Goal: Task Accomplishment & Management: Manage account settings

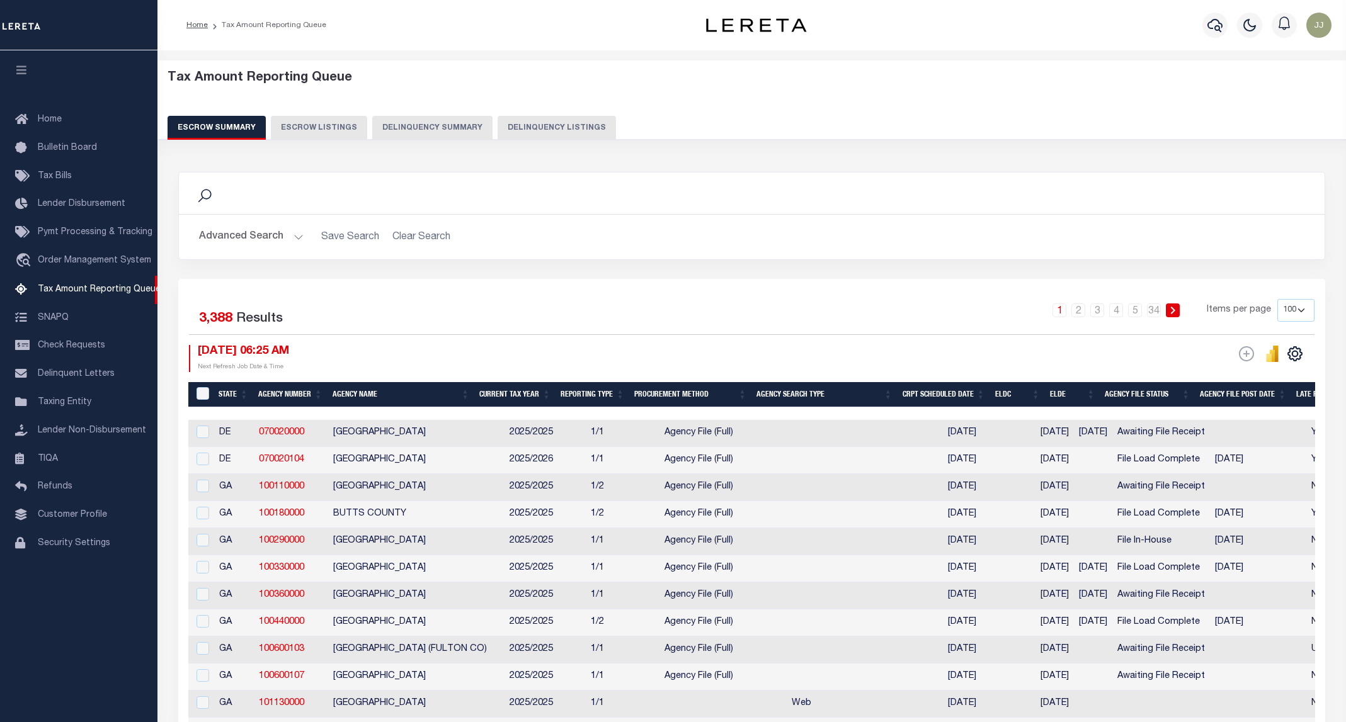
select select "100"
click at [542, 121] on button "Delinquency Listings" at bounding box center [557, 128] width 118 height 24
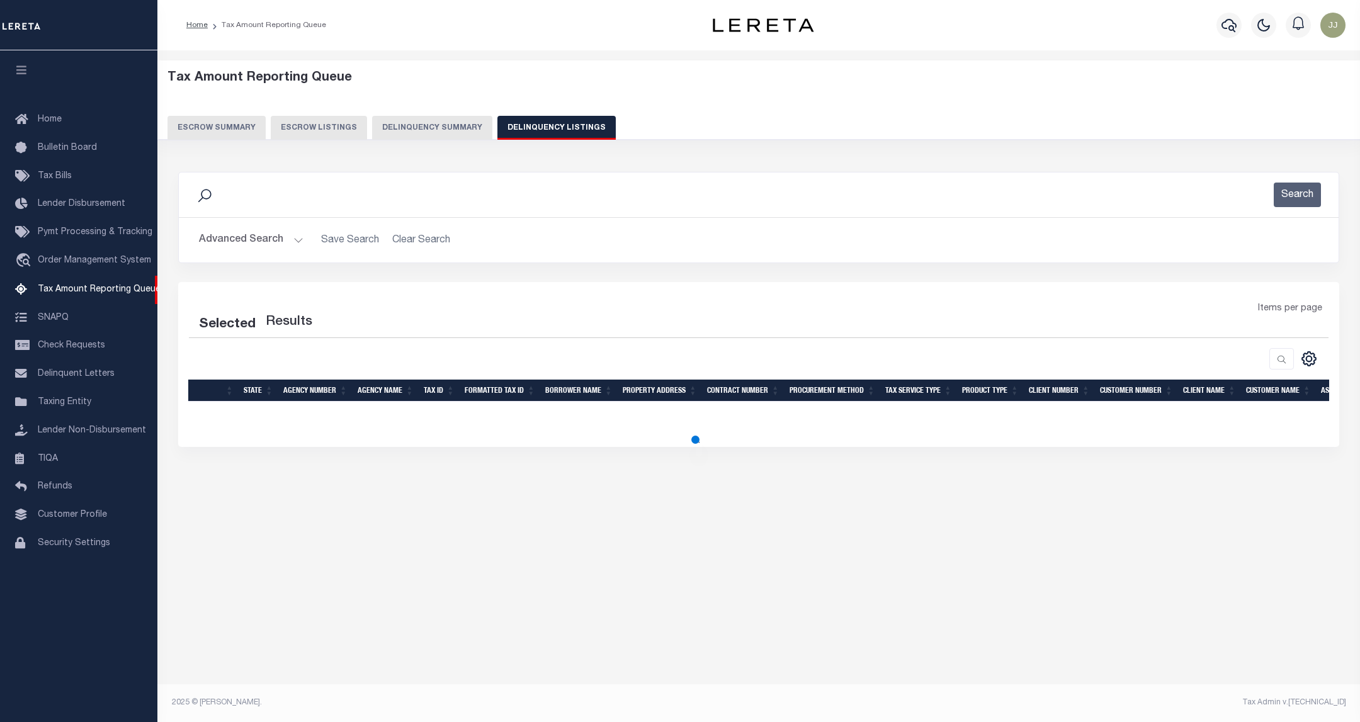
select select "100"
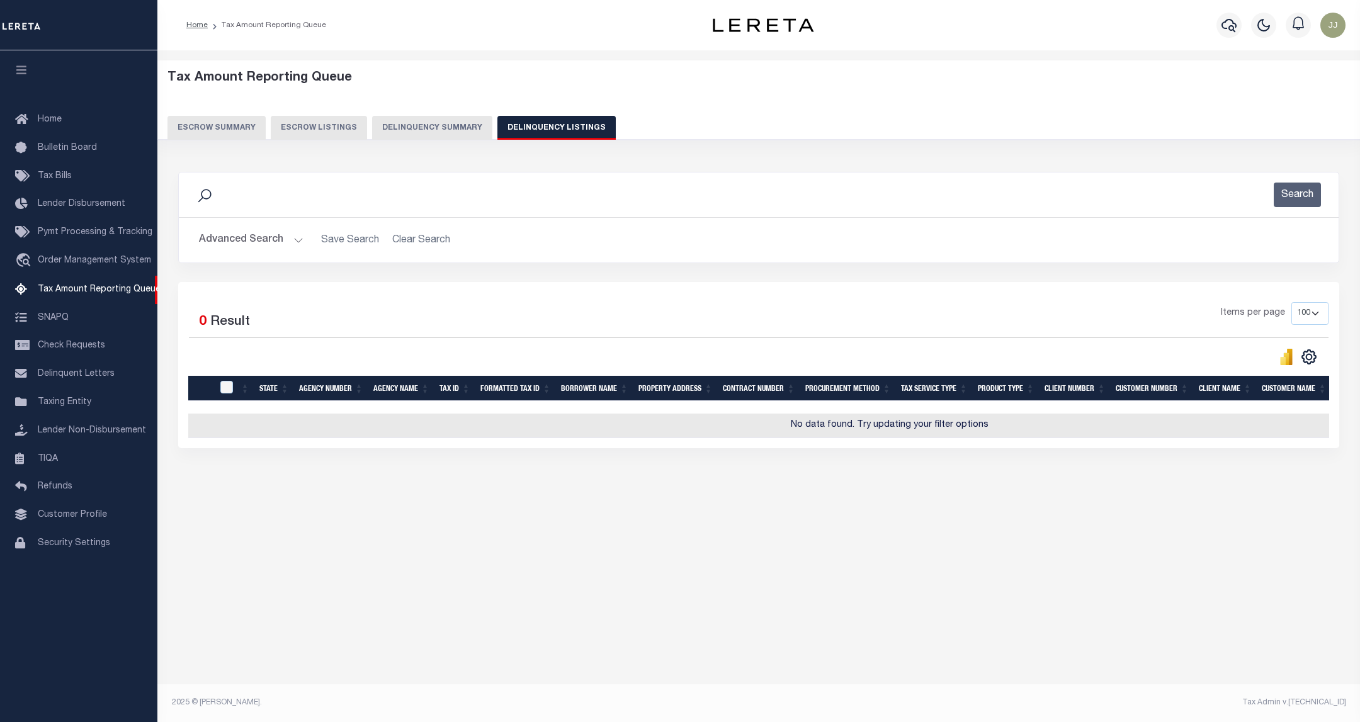
click at [272, 241] on button "Advanced Search" at bounding box center [251, 240] width 105 height 25
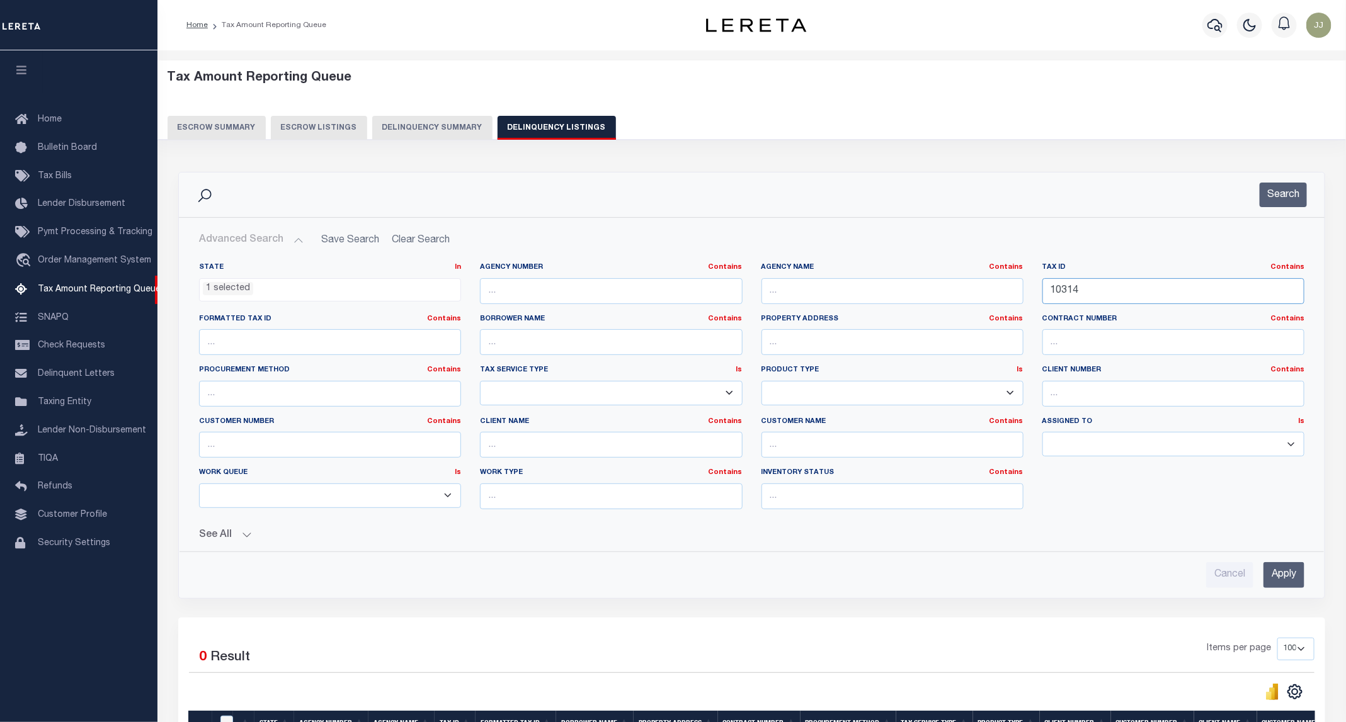
drag, startPoint x: 1095, startPoint y: 295, endPoint x: 965, endPoint y: 291, distance: 129.2
click at [965, 291] on div "State In In AK AL AR AZ CA CO CT DC DE FL GA GU HI IA ID IL IN KS KY LA MA MD M…" at bounding box center [752, 391] width 1124 height 257
paste input "876"
type input "10876"
click at [1280, 203] on button "Search" at bounding box center [1283, 195] width 47 height 25
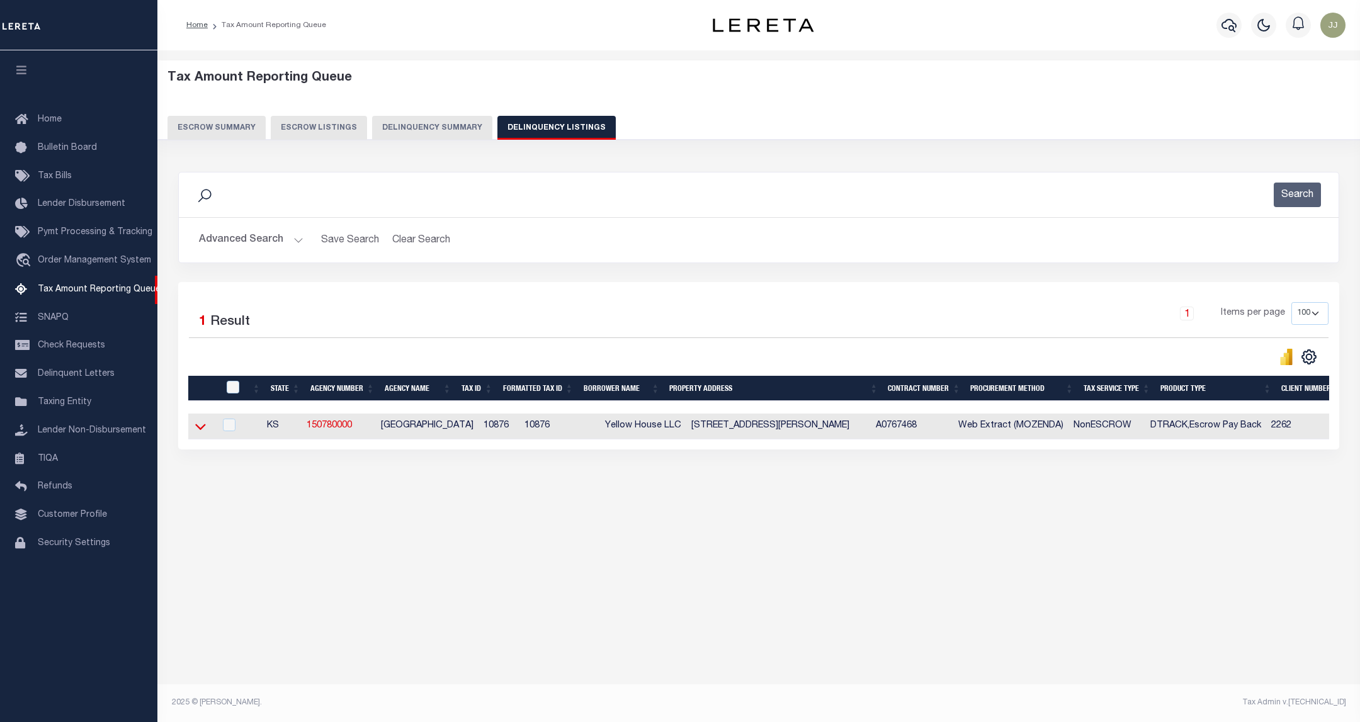
click at [196, 433] on icon at bounding box center [200, 426] width 11 height 13
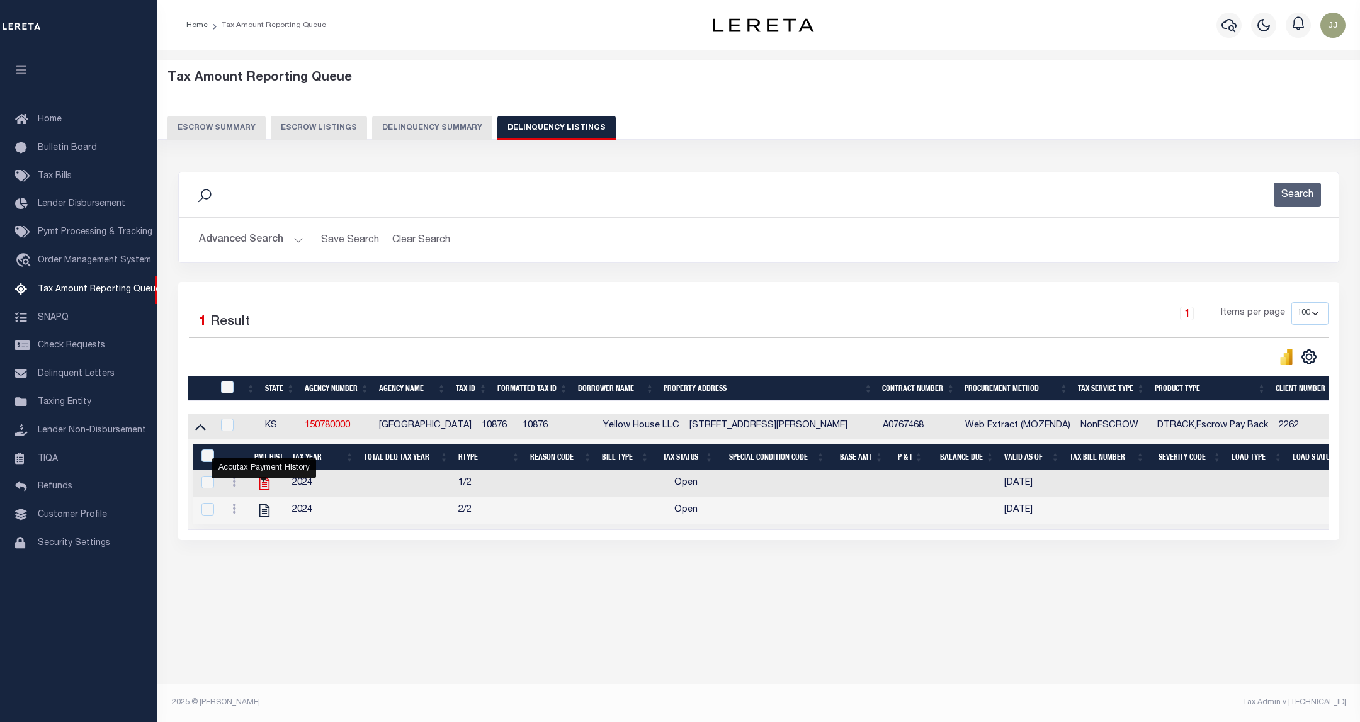
click at [258, 488] on icon "" at bounding box center [264, 484] width 16 height 16
checkbox input "true"
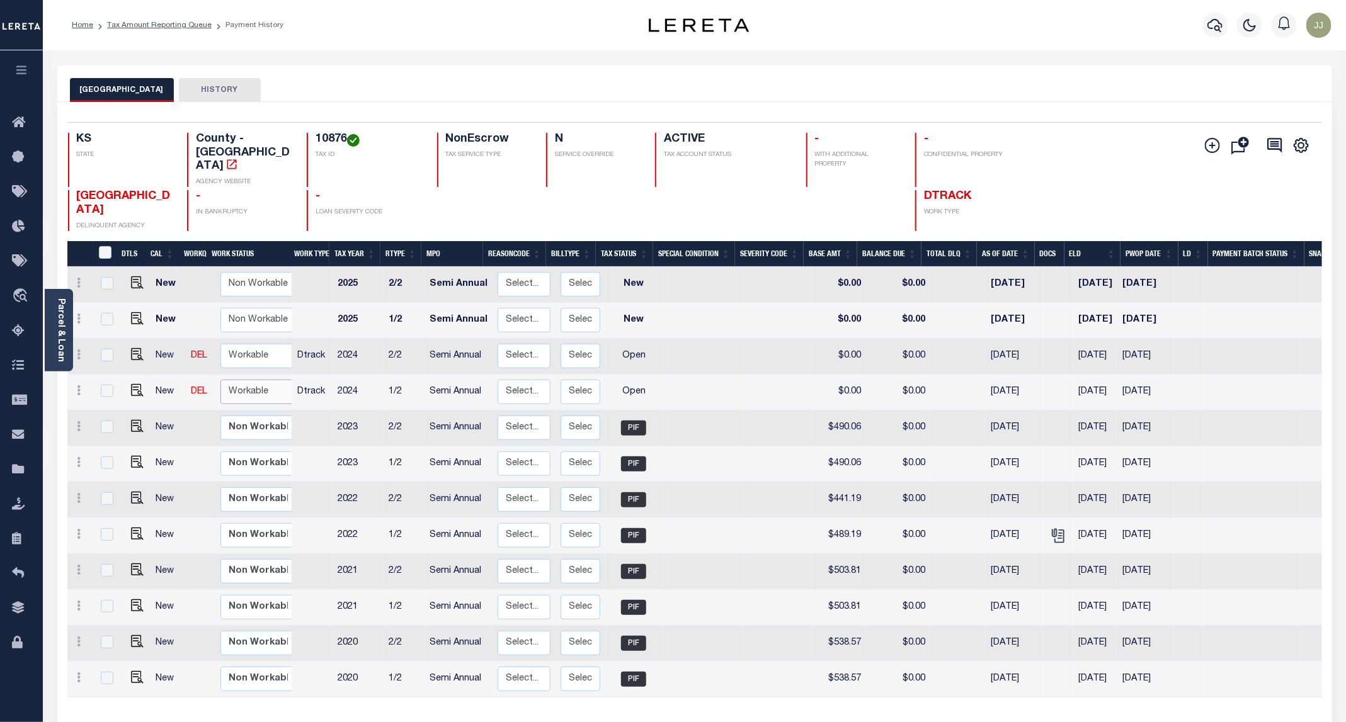
click at [253, 380] on select "Non Workable Workable" at bounding box center [258, 392] width 76 height 25
checkbox input "true"
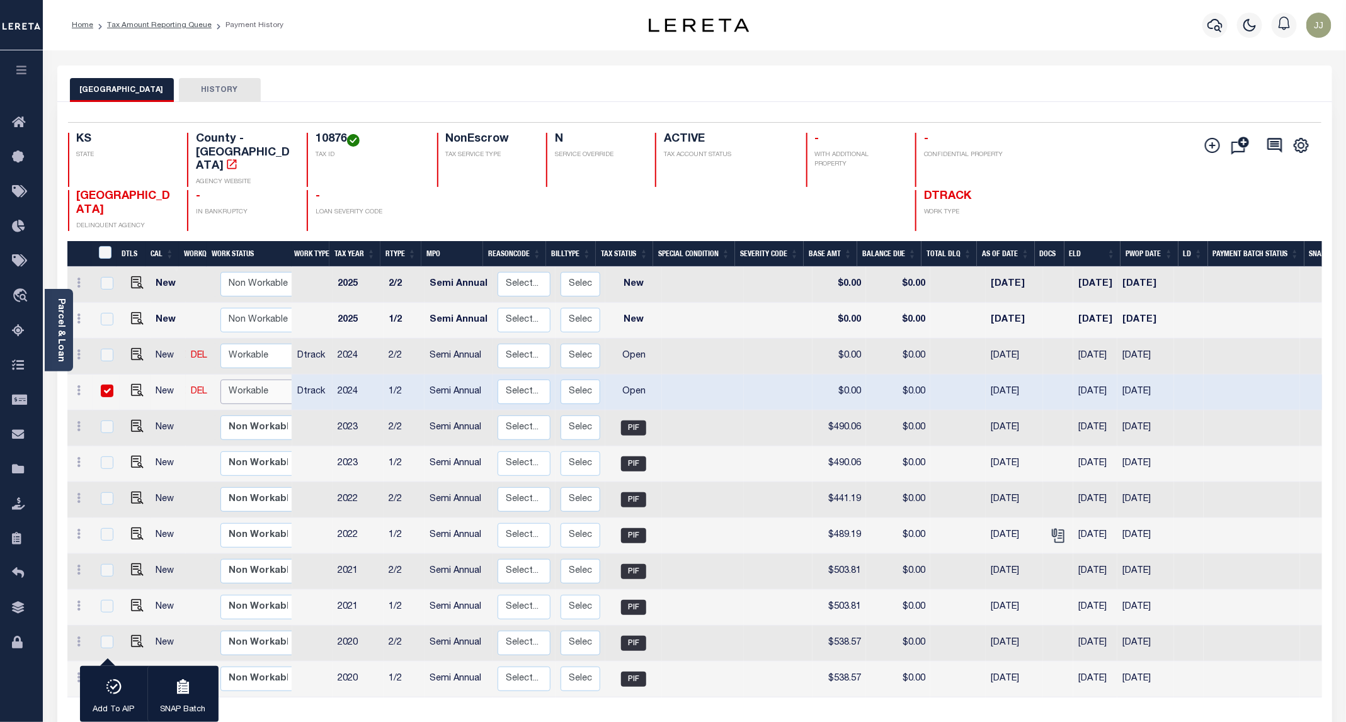
select select "true"
click at [220, 380] on select "Non Workable Workable" at bounding box center [258, 392] width 76 height 25
checkbox input "false"
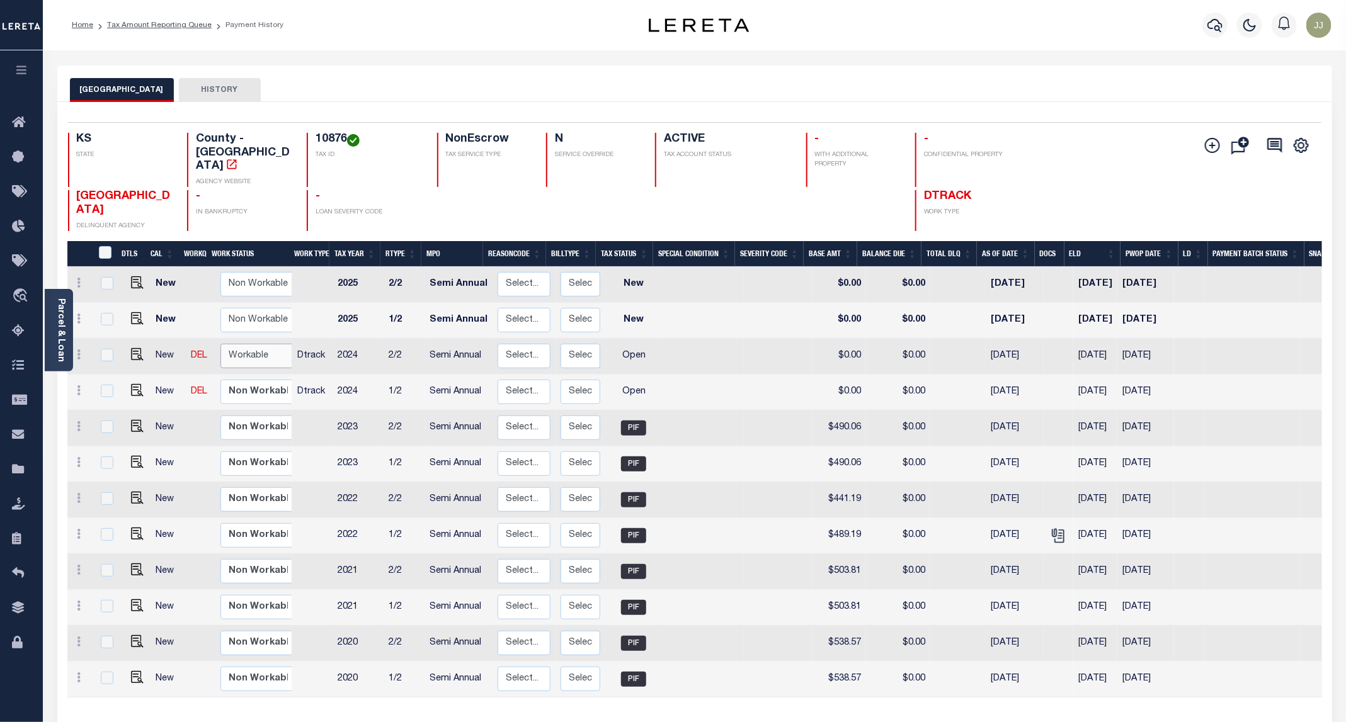
click at [239, 344] on select "Non Workable Workable" at bounding box center [258, 356] width 76 height 25
checkbox input "true"
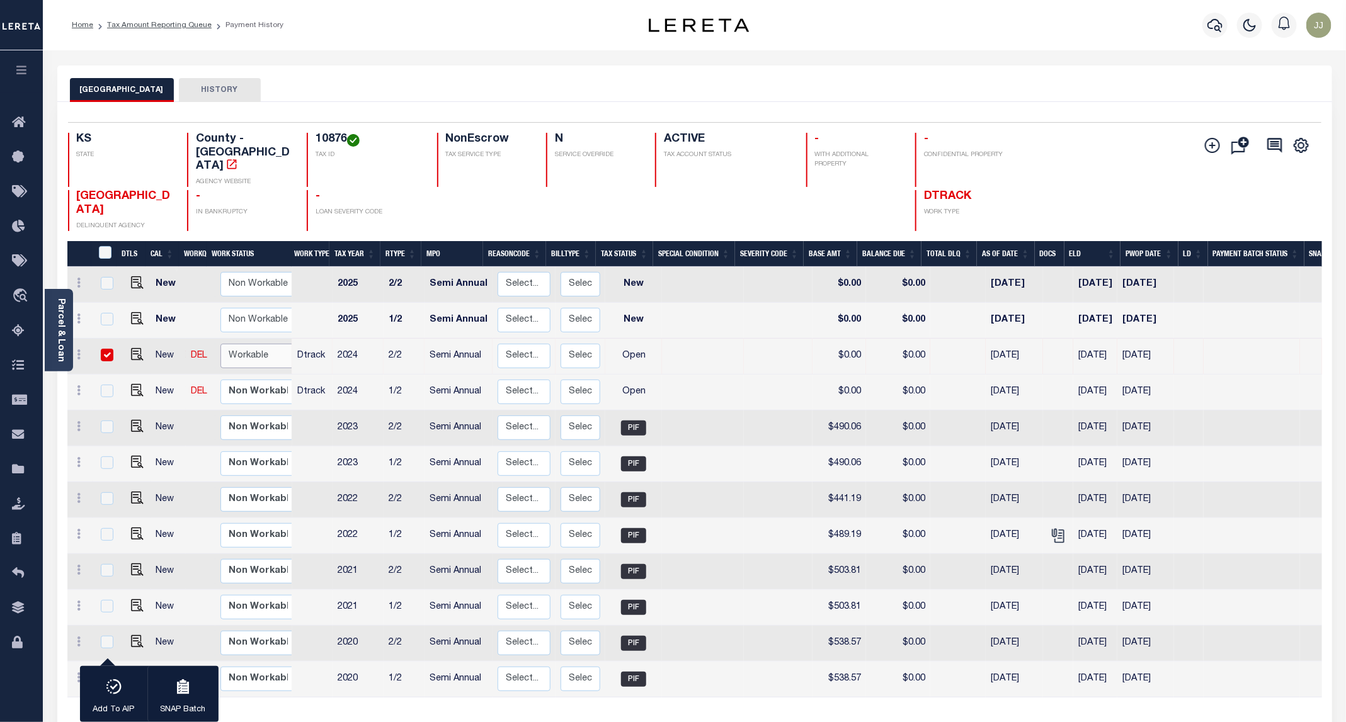
select select "true"
click at [220, 344] on select "Non Workable Workable" at bounding box center [258, 356] width 76 height 25
checkbox input "false"
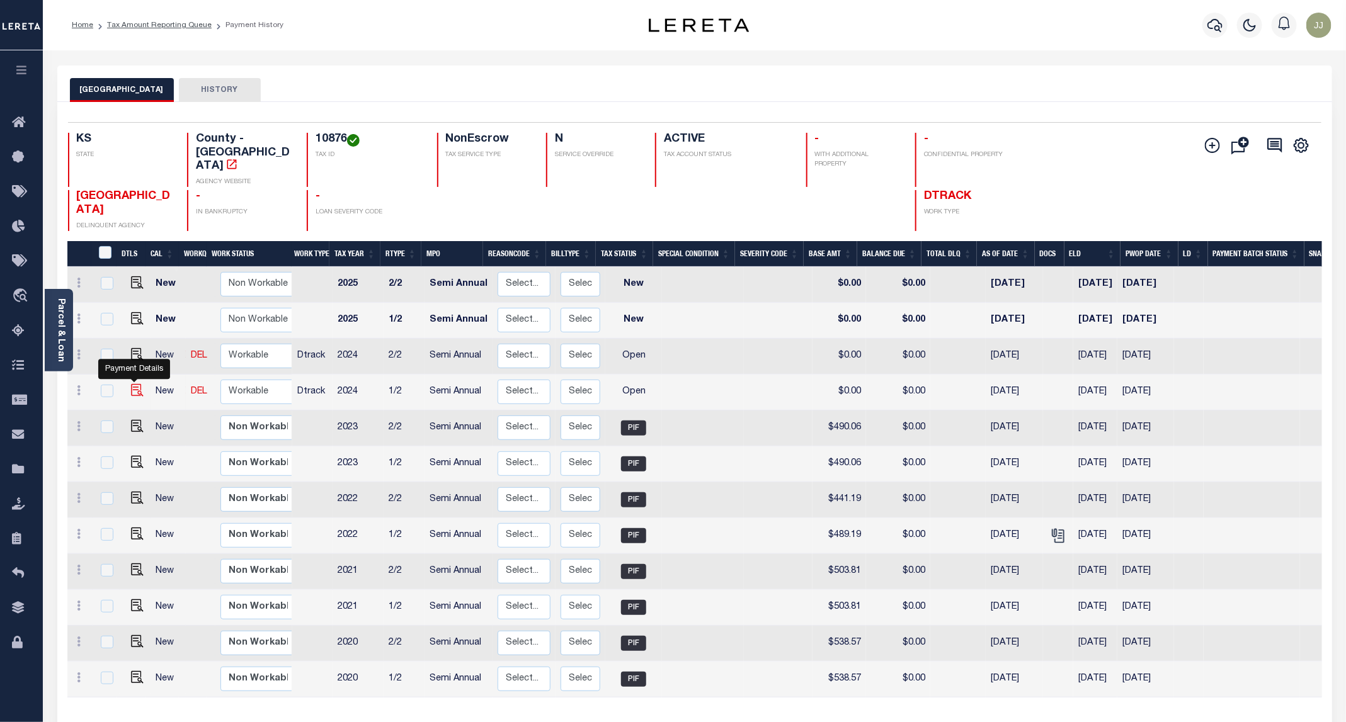
click at [131, 384] on img "" at bounding box center [137, 390] width 13 height 13
checkbox input "true"
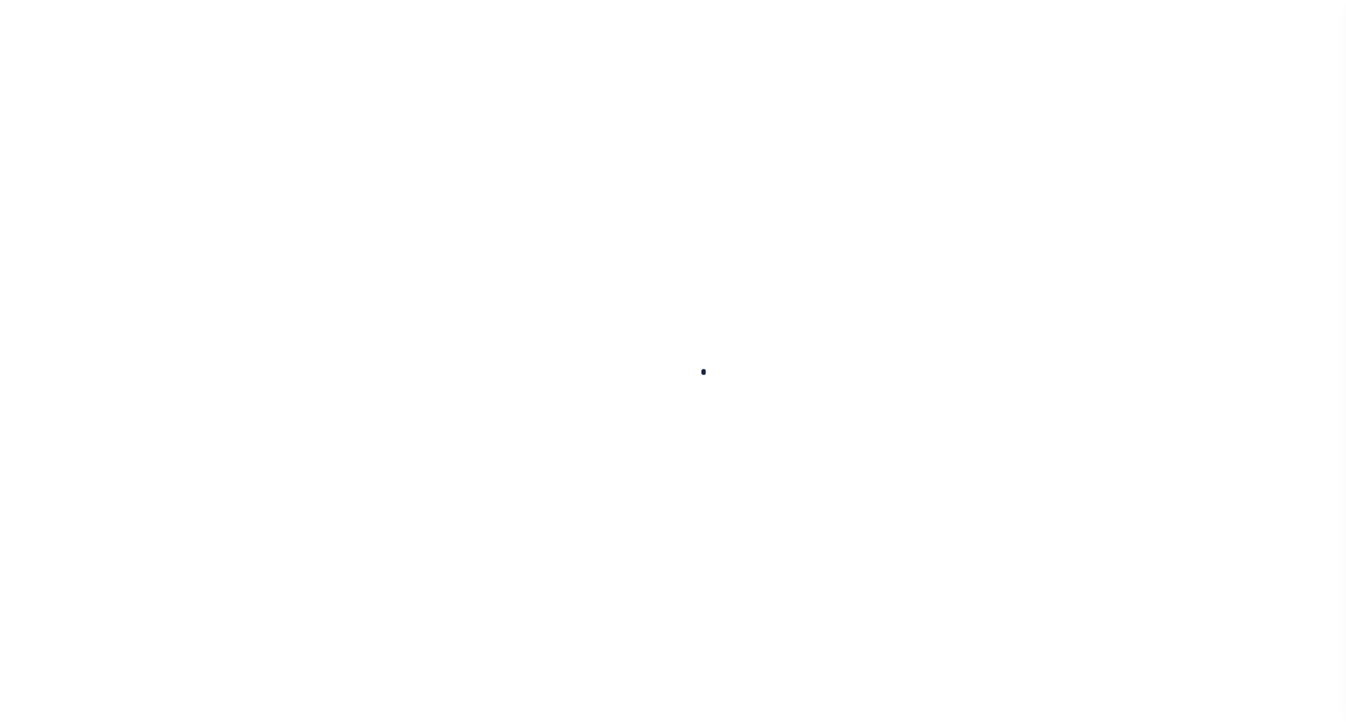
checkbox input "false"
type input "Semi Annual"
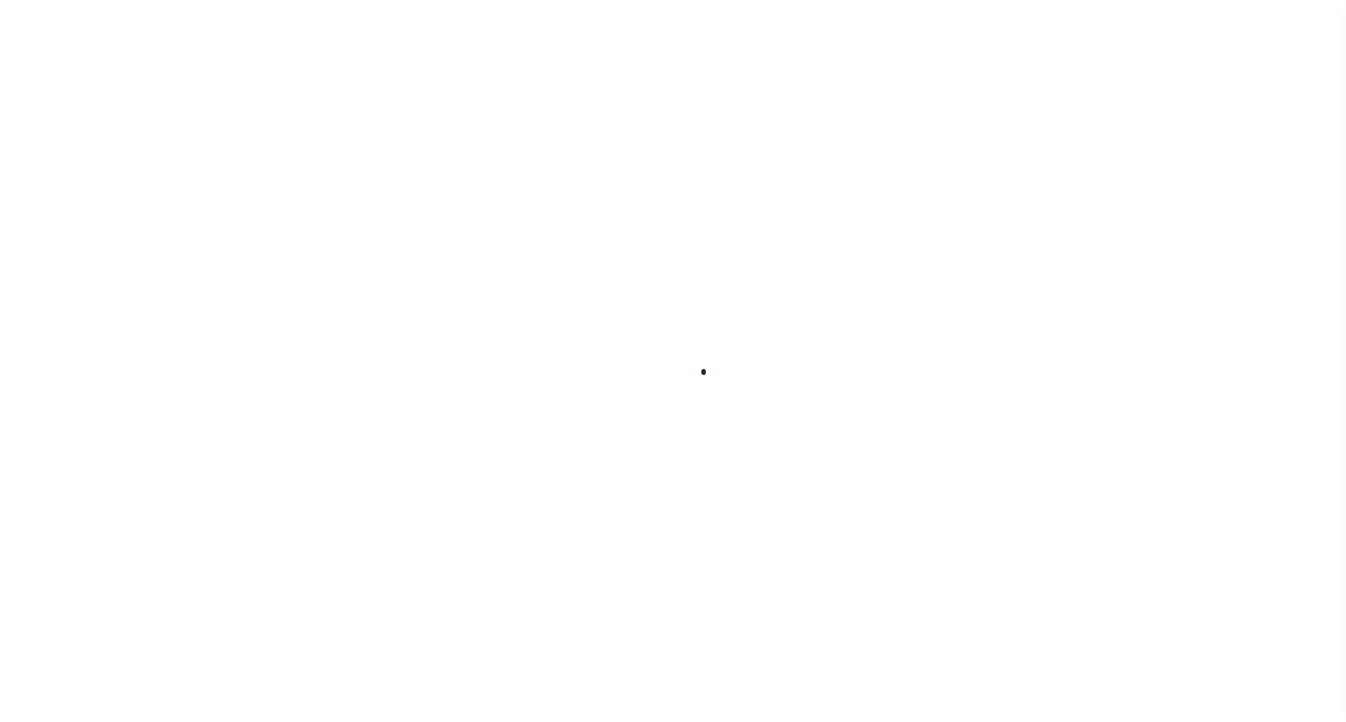
type input "12/21/2024"
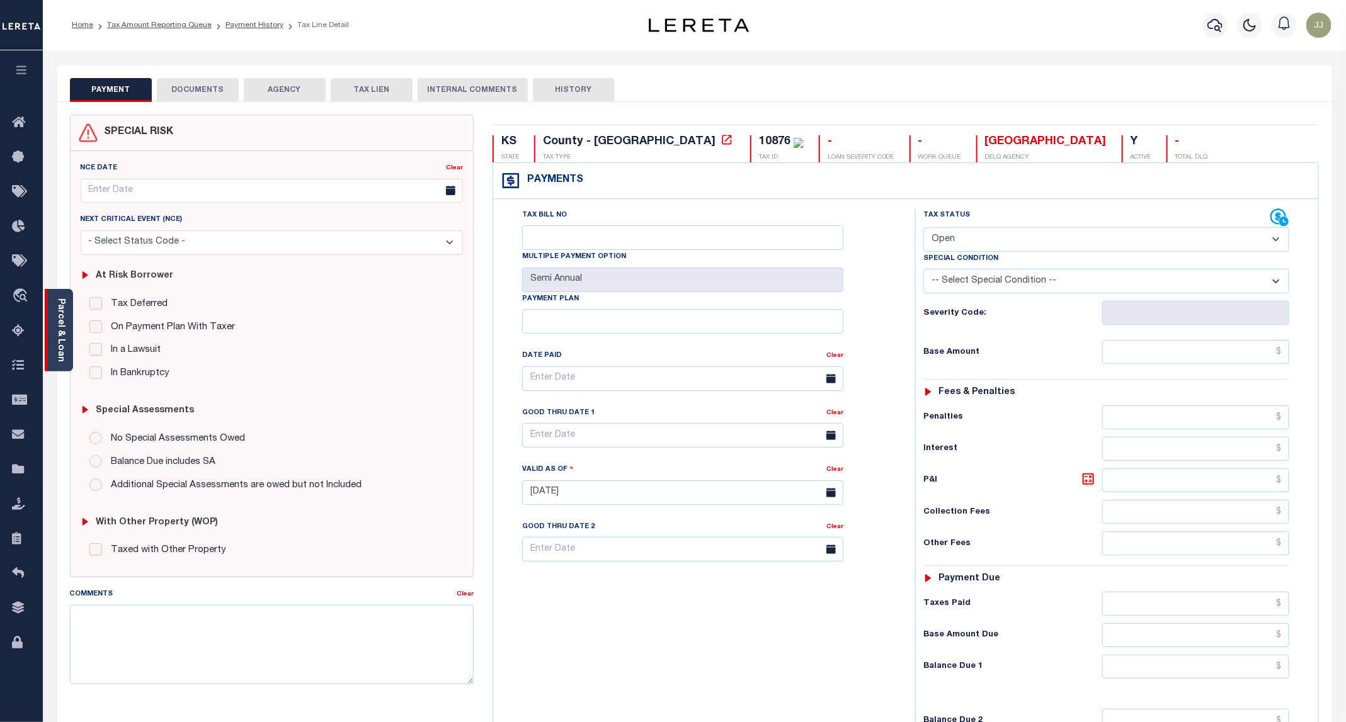
click at [67, 360] on div "Parcel & Loan" at bounding box center [59, 330] width 28 height 83
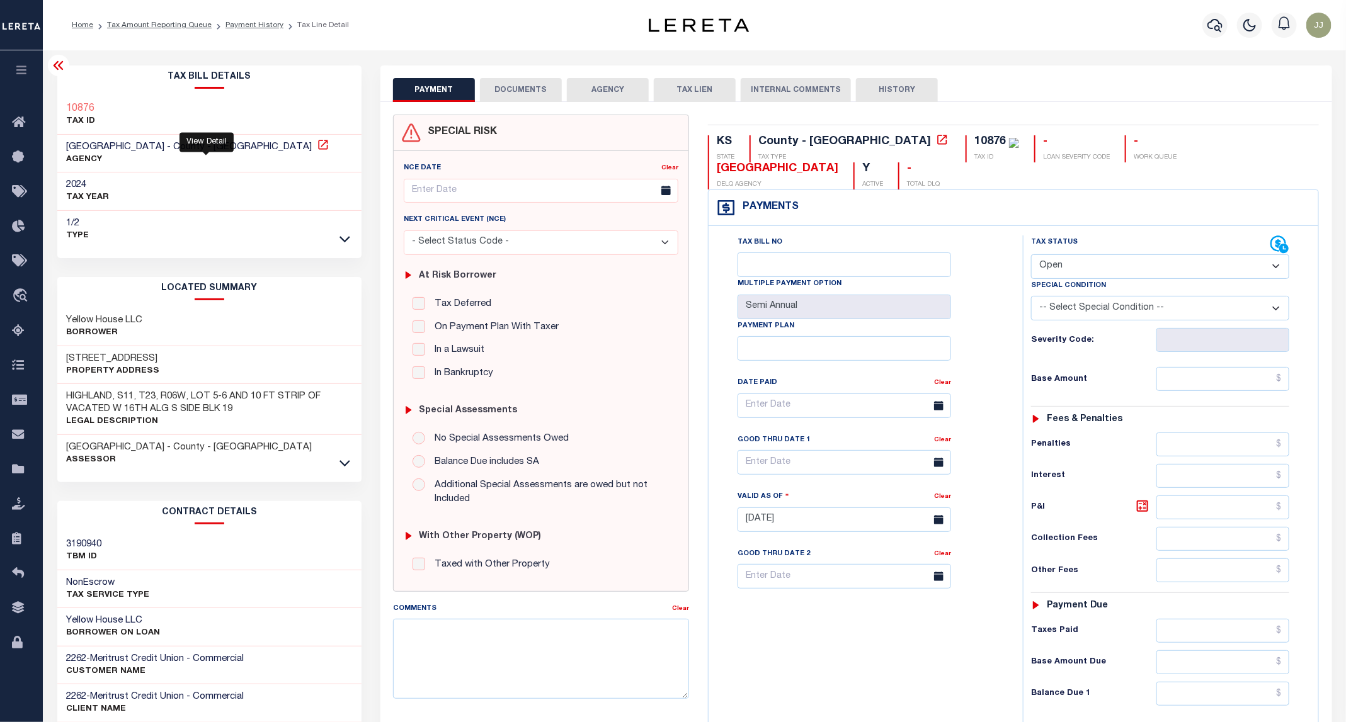
click at [318, 144] on icon at bounding box center [322, 144] width 9 height 9
click at [110, 354] on h3 "511 W 17TH AVE" at bounding box center [113, 359] width 93 height 13
copy h3 "17TH"
click at [1068, 254] on select "- Select Status Code - Open Due/Unpaid Paid Incomplete No Tax Due Internal Refu…" at bounding box center [1160, 266] width 258 height 25
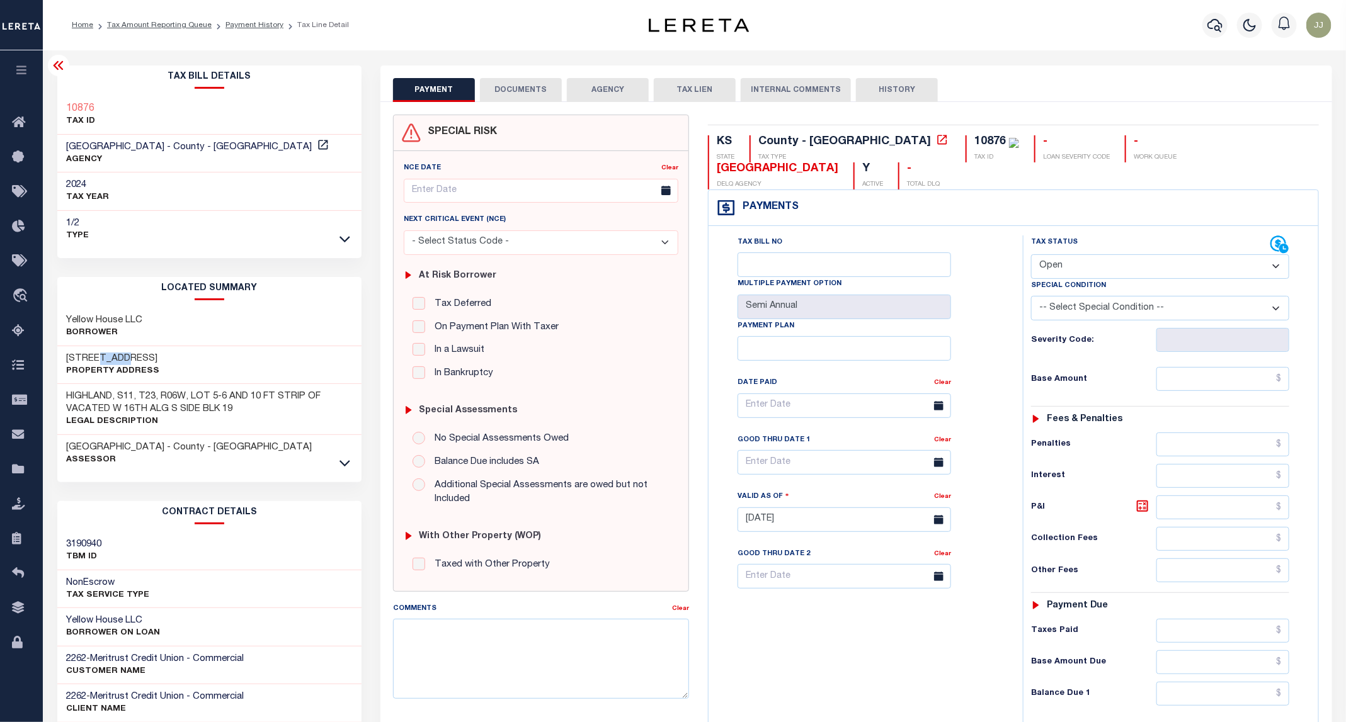
select select "PYD"
click at [1032, 254] on select "- Select Status Code - Open Due/Unpaid Paid Incomplete No Tax Due Internal Refu…" at bounding box center [1160, 266] width 258 height 25
type input "[DATE]"
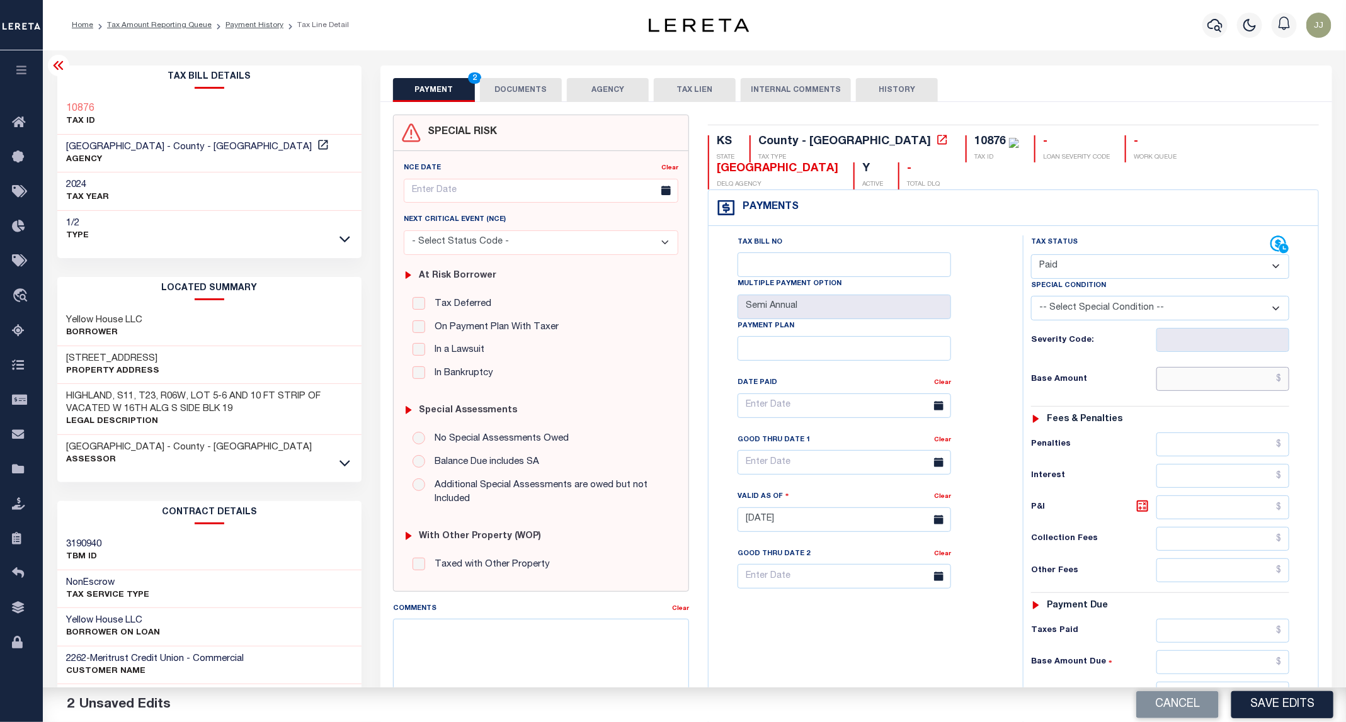
click at [1231, 367] on input "text" at bounding box center [1223, 379] width 134 height 24
type input "$0.00"
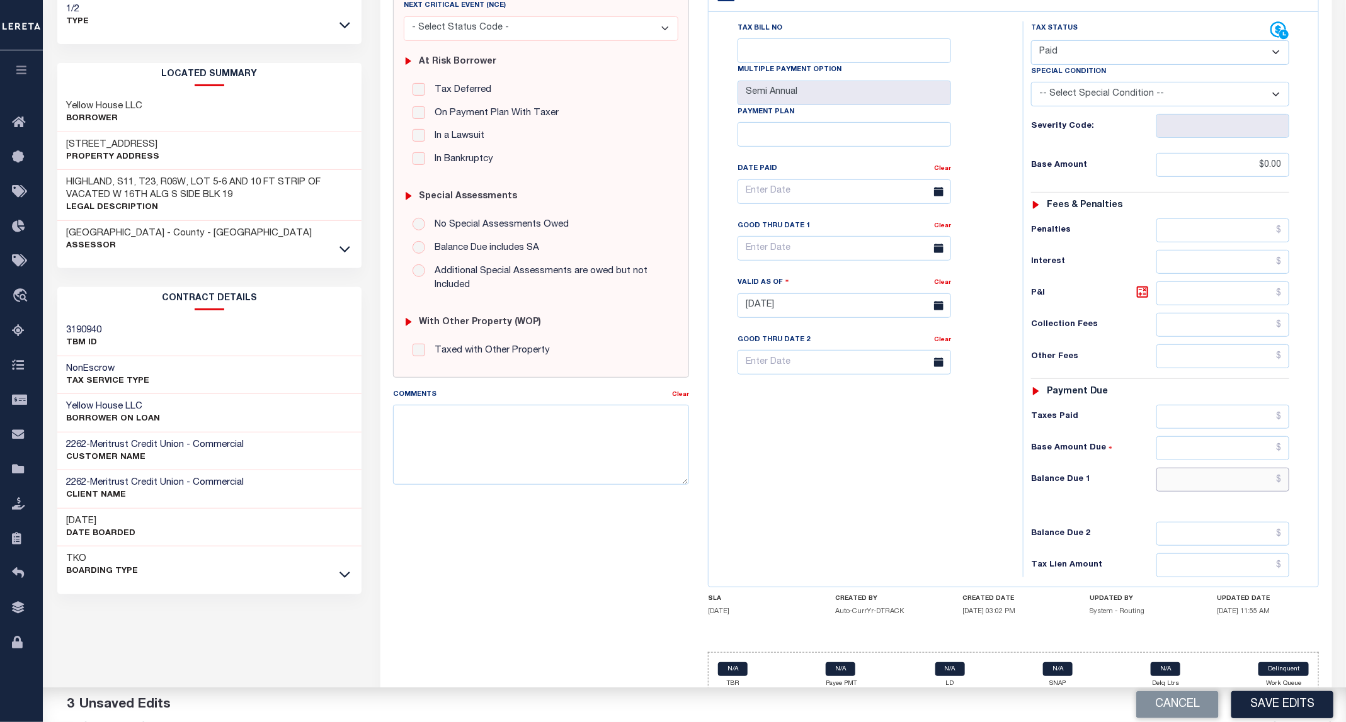
click at [1209, 468] on input "text" at bounding box center [1223, 480] width 134 height 24
type input "$0.00"
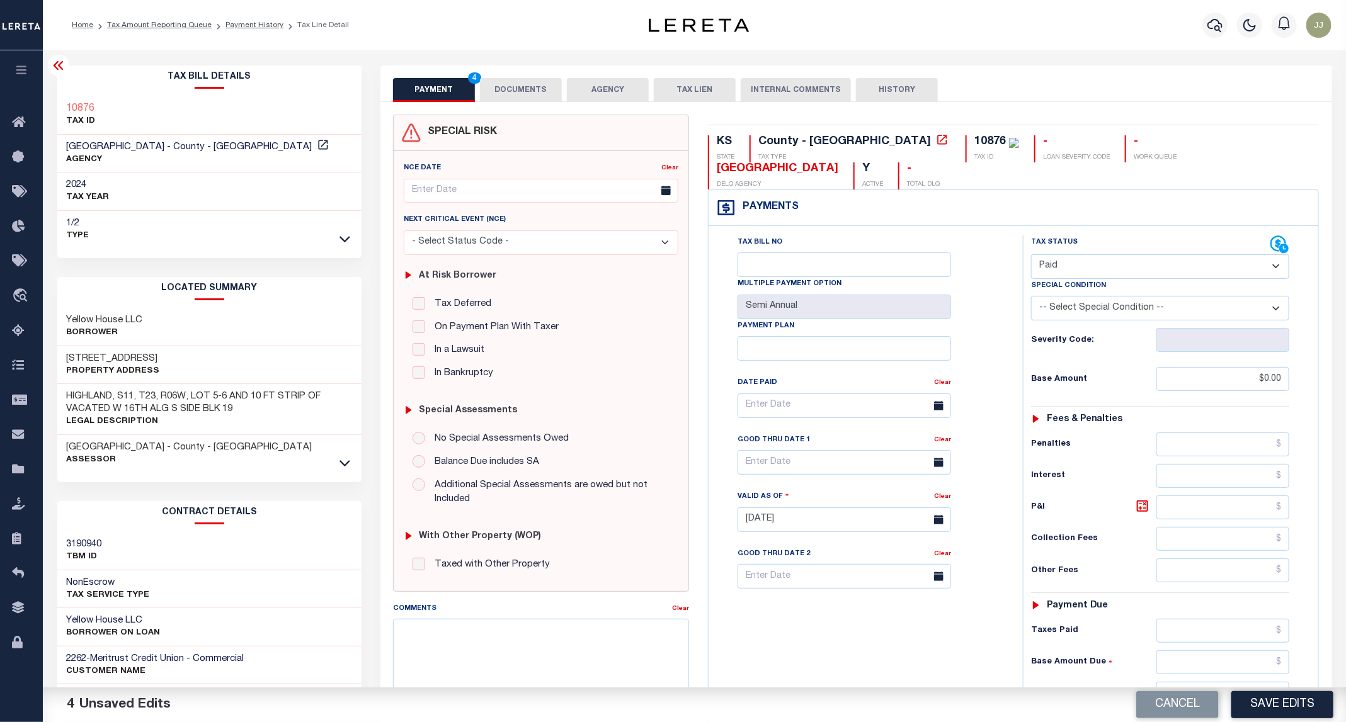
click at [531, 79] on button "DOCUMENTS" at bounding box center [521, 90] width 82 height 24
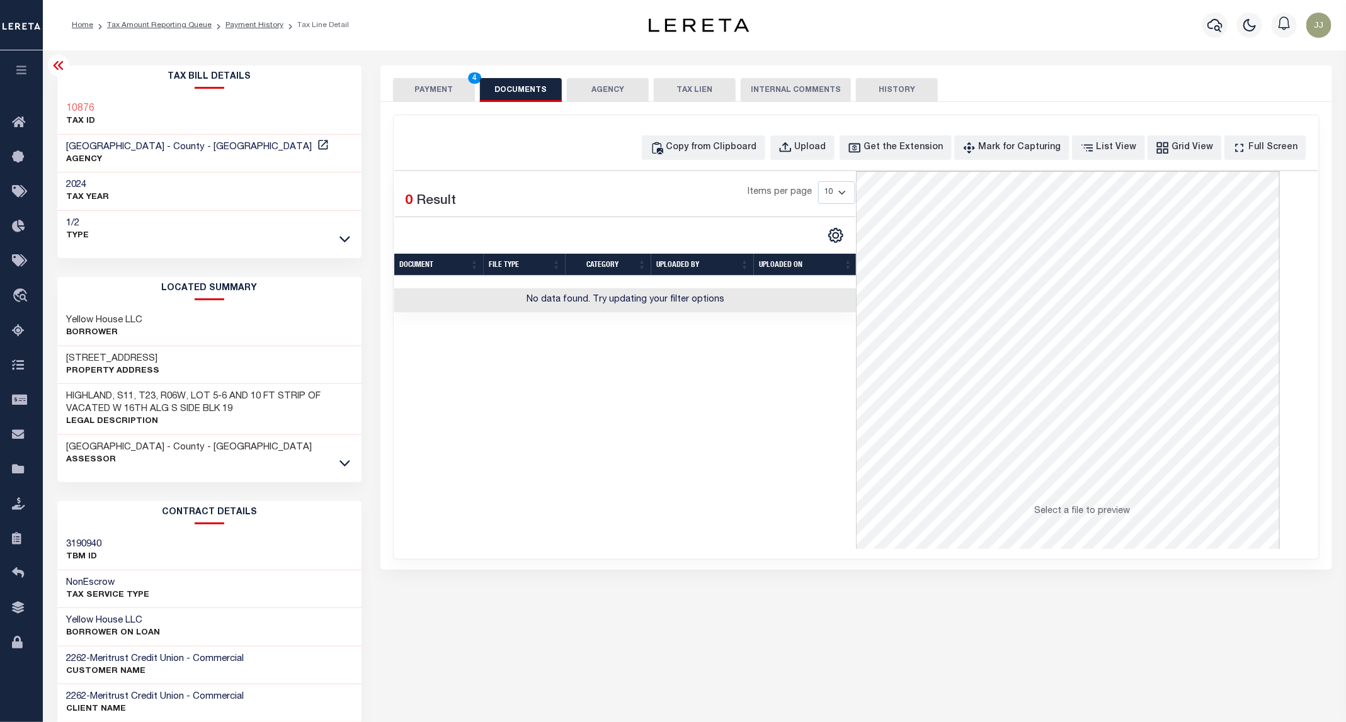
click at [727, 166] on div "Copy from Clipboard Upload Get the Extension Mark for Capturing Got it List Vie…" at bounding box center [856, 337] width 925 height 444
click at [720, 150] on div "Copy from Clipboard" at bounding box center [711, 148] width 91 height 14
select select "POP"
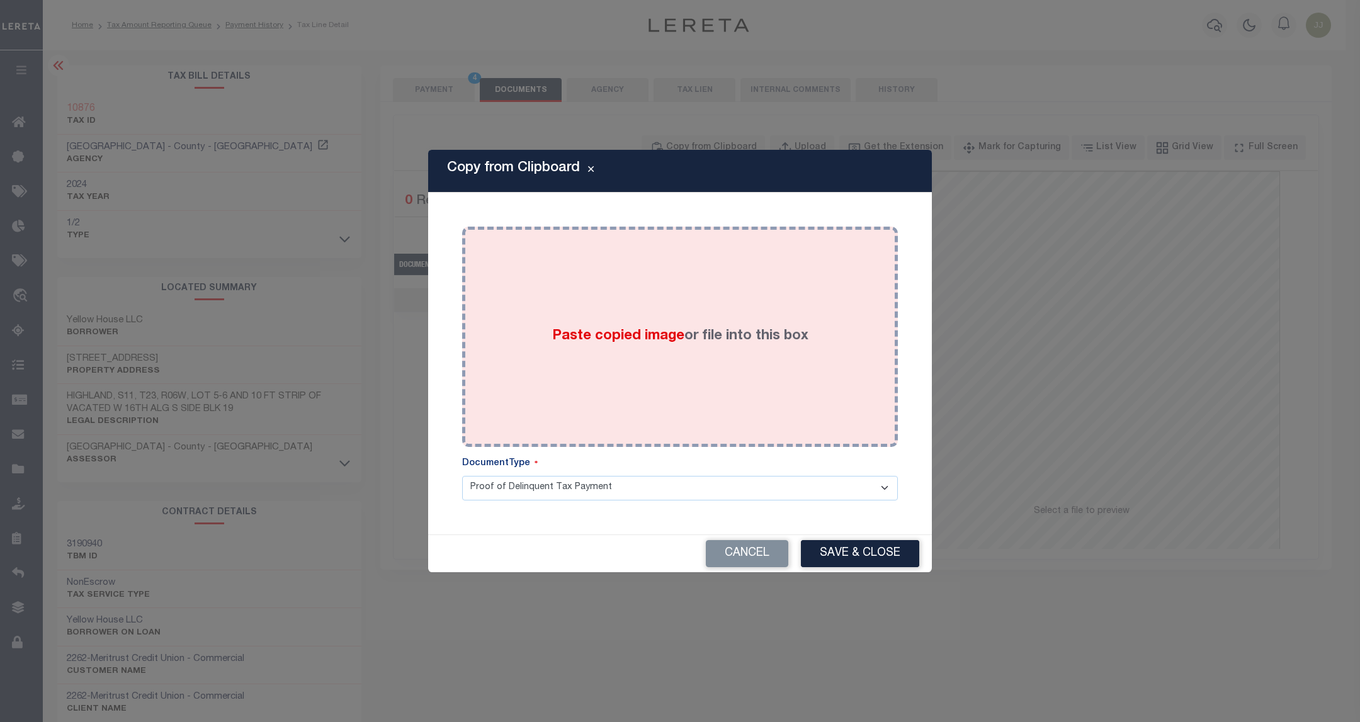
click at [732, 276] on div "Paste copied image or file into this box" at bounding box center [680, 337] width 417 height 202
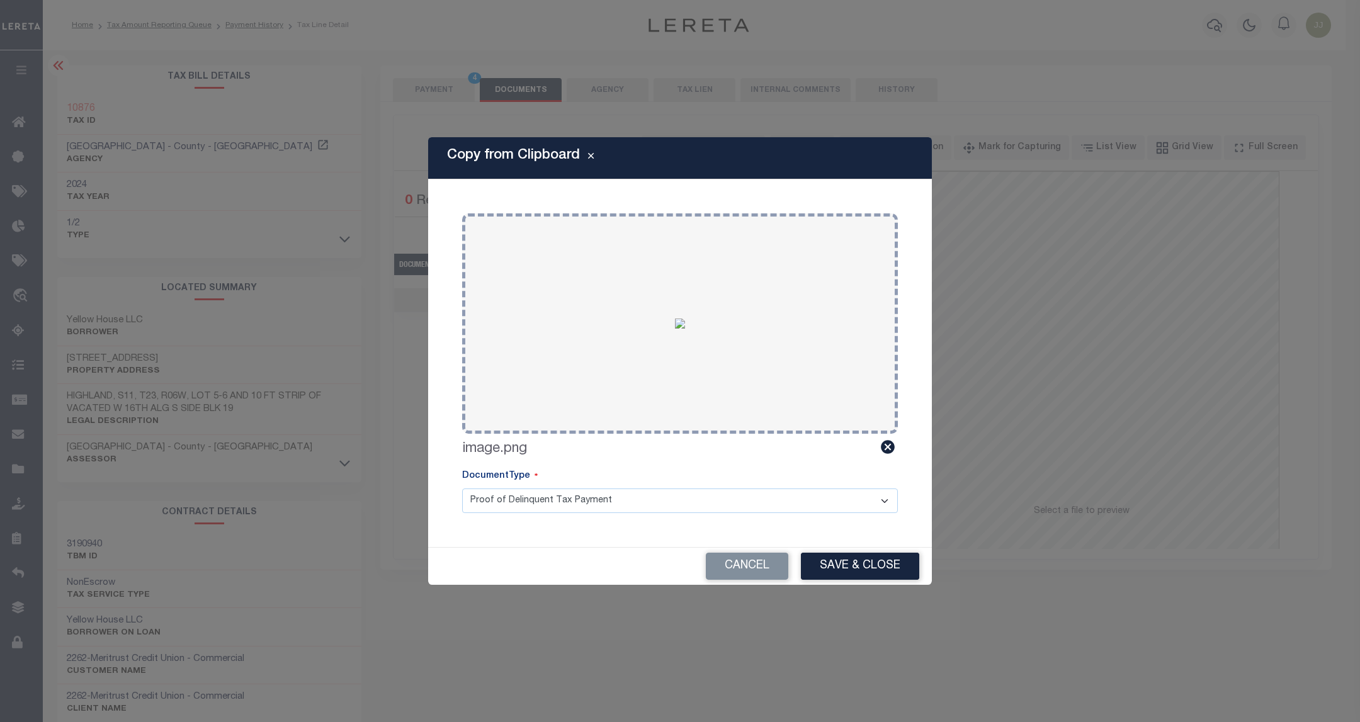
click at [837, 552] on div "Cancel Save & Close" at bounding box center [680, 566] width 504 height 37
click at [838, 564] on button "Save & Close" at bounding box center [860, 566] width 118 height 27
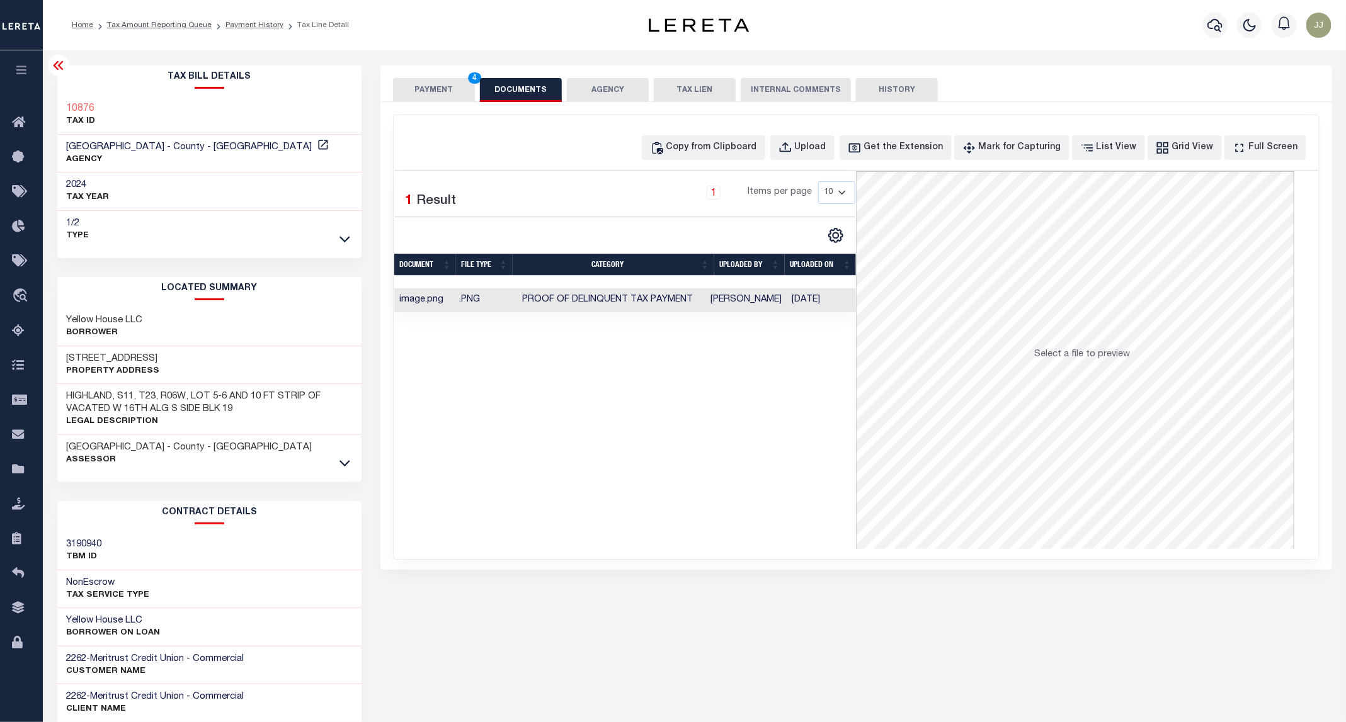
click at [427, 93] on button "PAYMENT 4" at bounding box center [434, 90] width 82 height 24
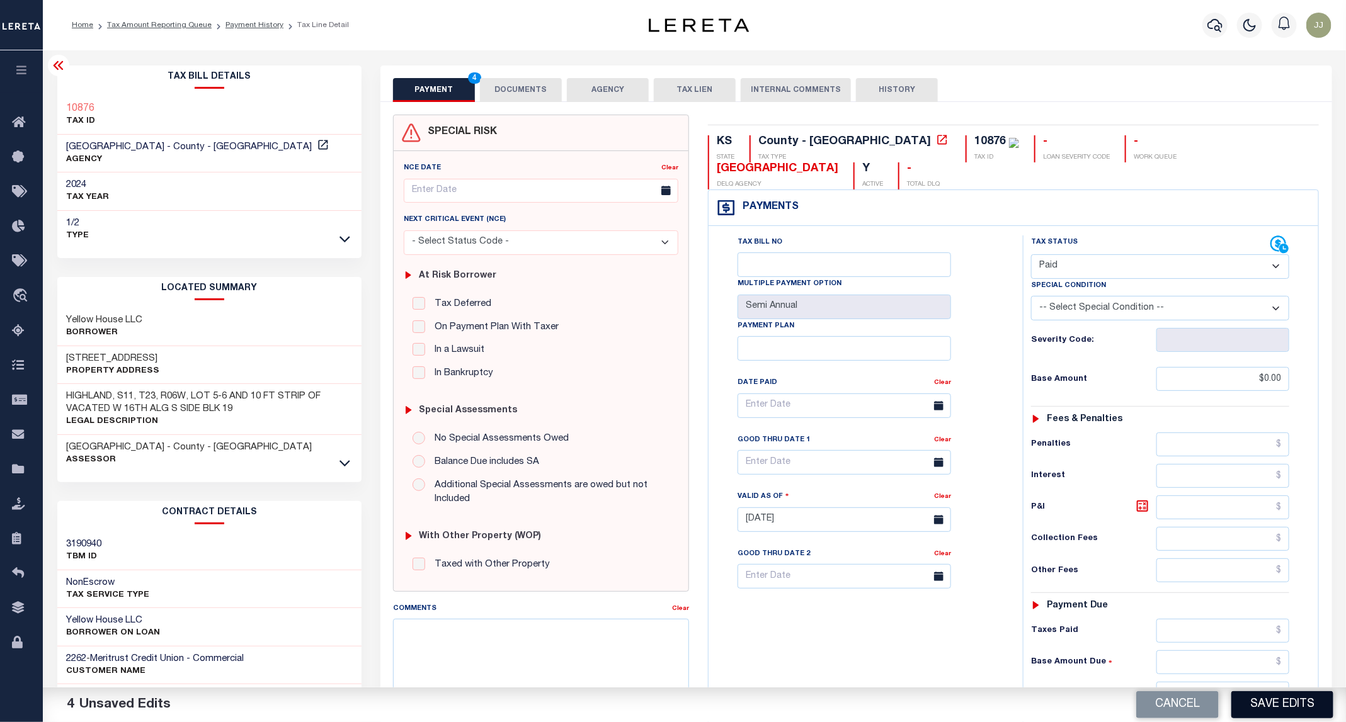
click at [1285, 714] on button "Save Edits" at bounding box center [1282, 705] width 102 height 27
checkbox input "false"
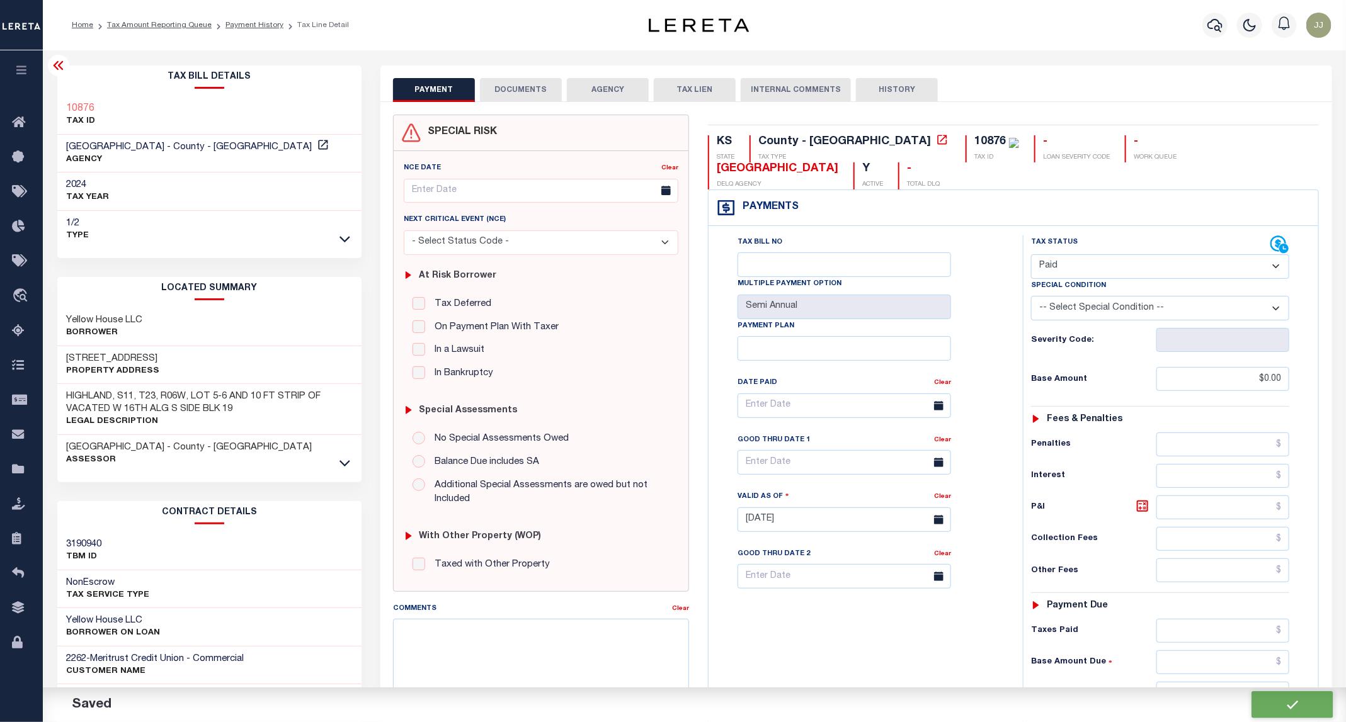
type input "$0"
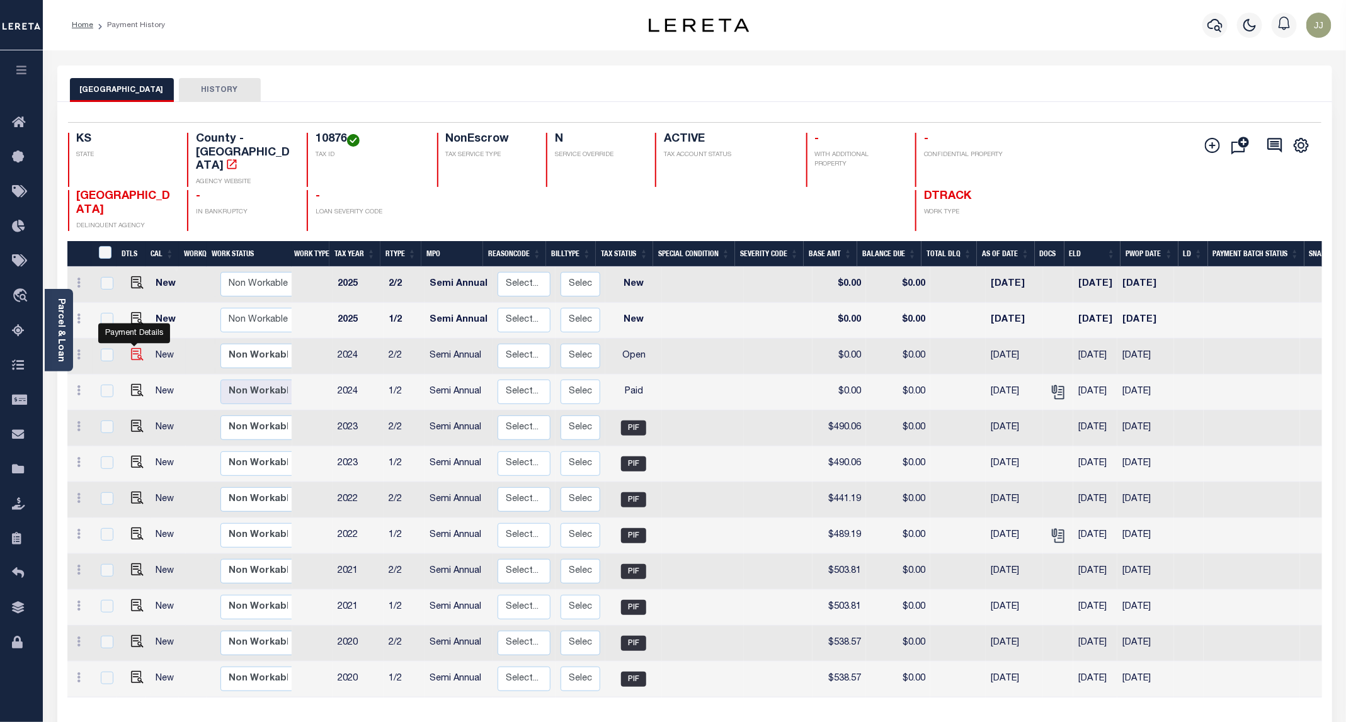
click at [131, 348] on img "" at bounding box center [137, 354] width 13 height 13
checkbox input "true"
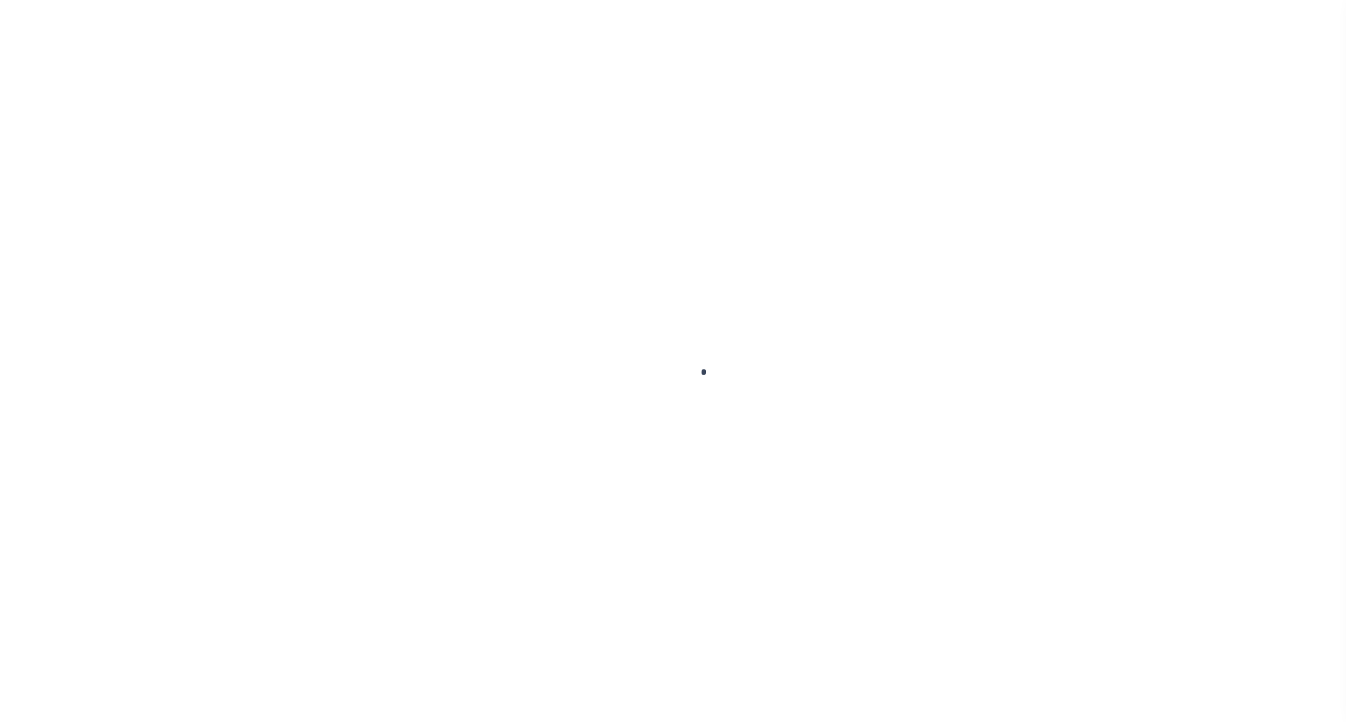
select select "OP2"
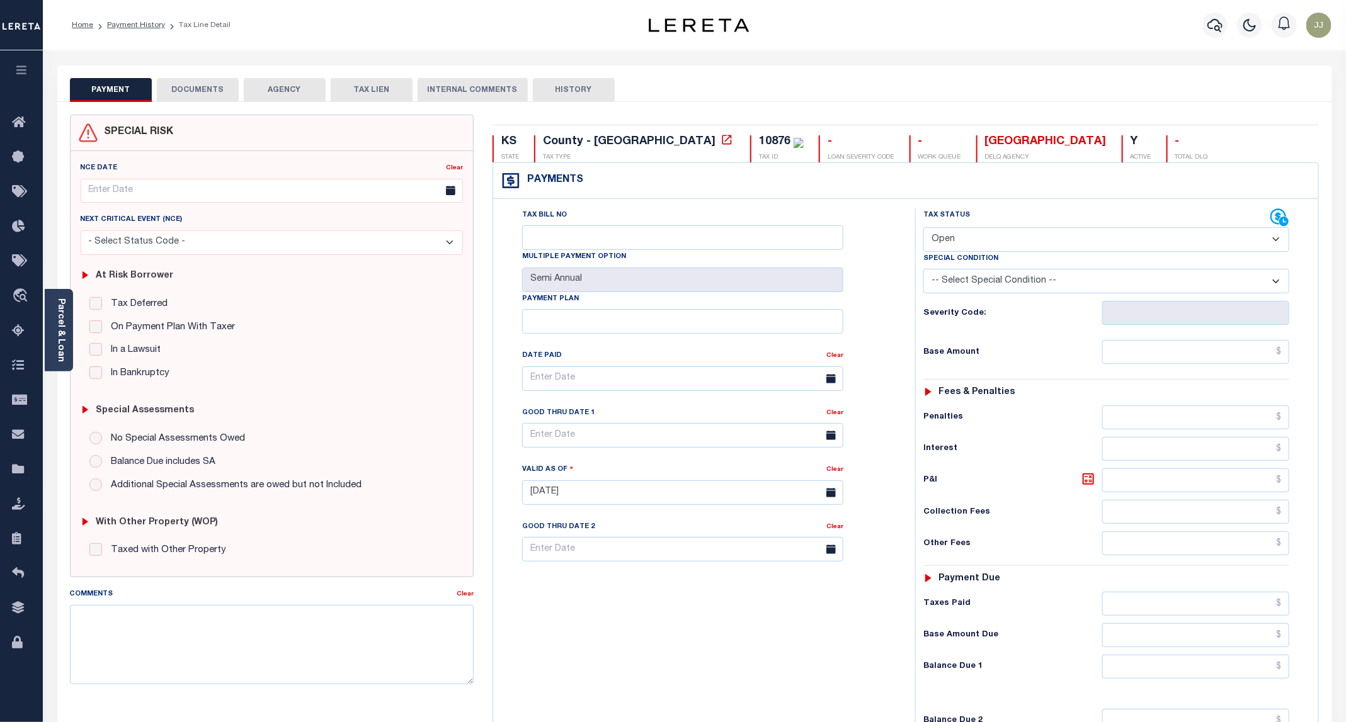
click at [210, 98] on button "DOCUMENTS" at bounding box center [198, 90] width 82 height 24
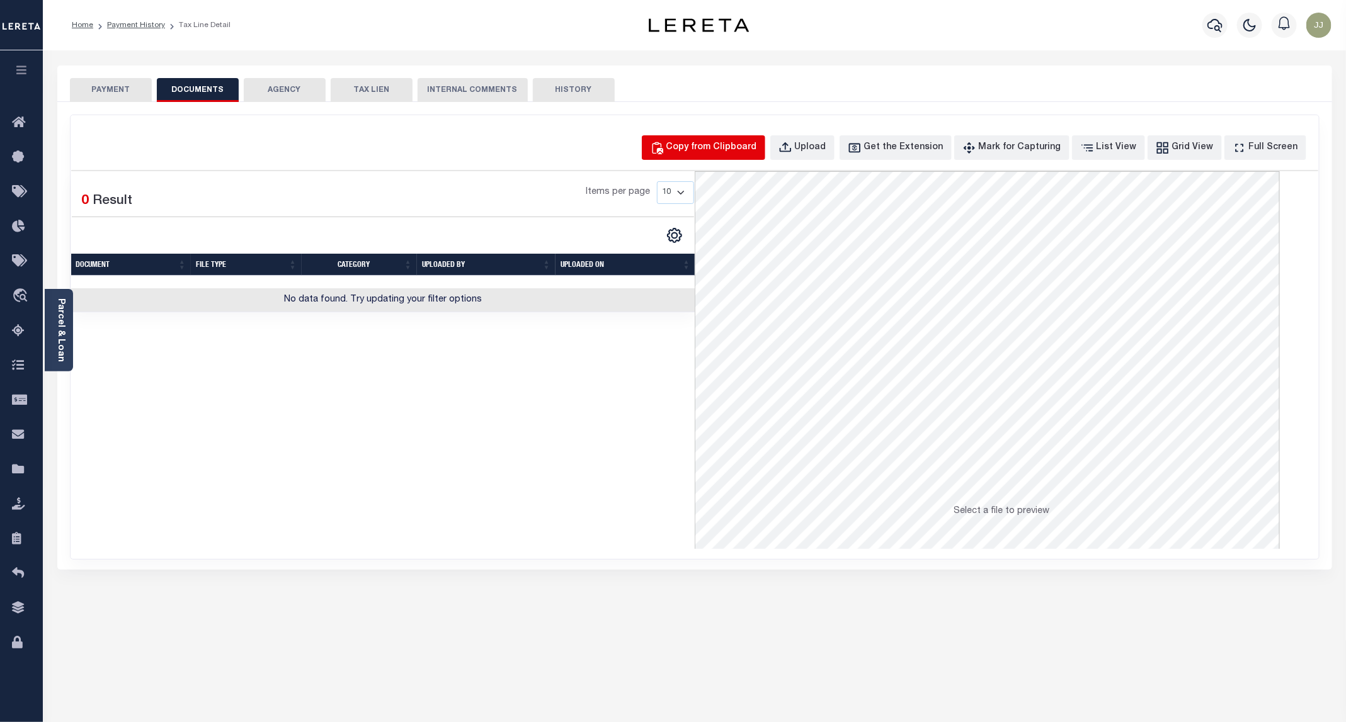
click at [729, 148] on div "Copy from Clipboard" at bounding box center [711, 148] width 91 height 14
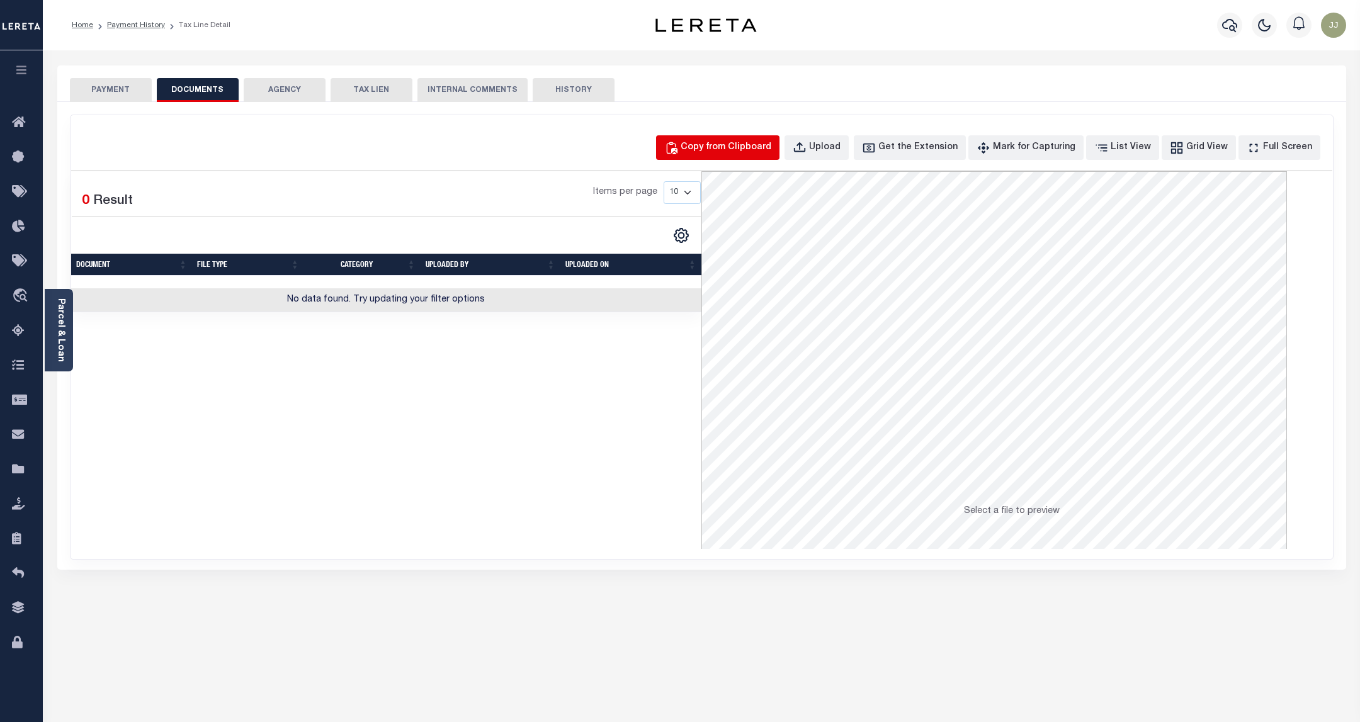
select select "POP"
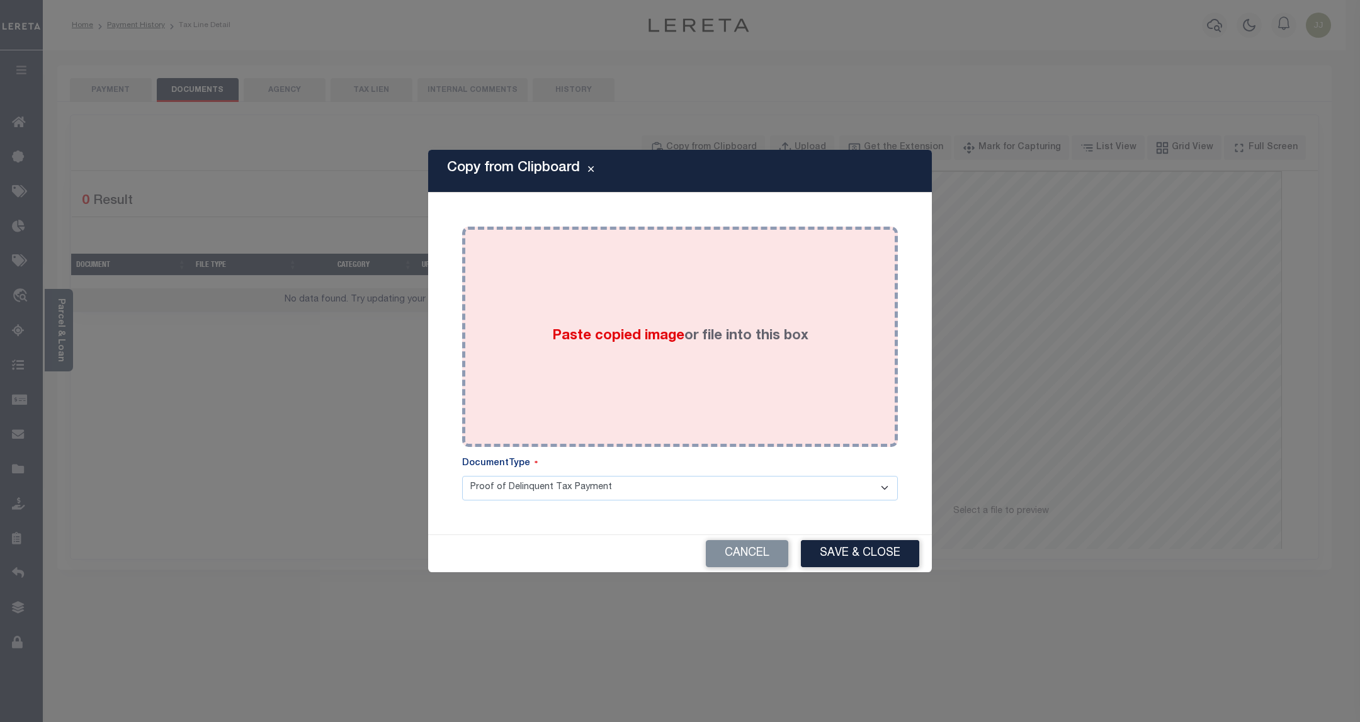
click at [647, 297] on div "Paste copied image or file into this box" at bounding box center [680, 337] width 417 height 202
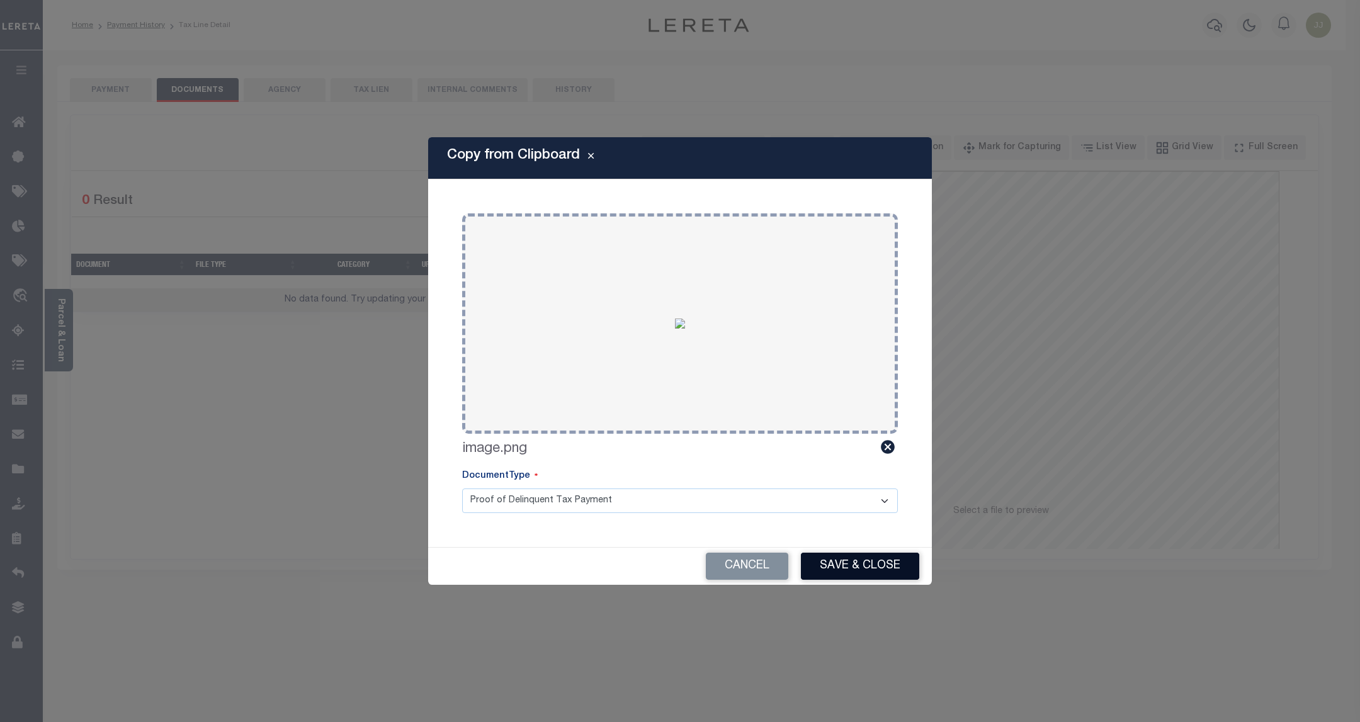
click at [837, 569] on button "Save & Close" at bounding box center [860, 566] width 118 height 27
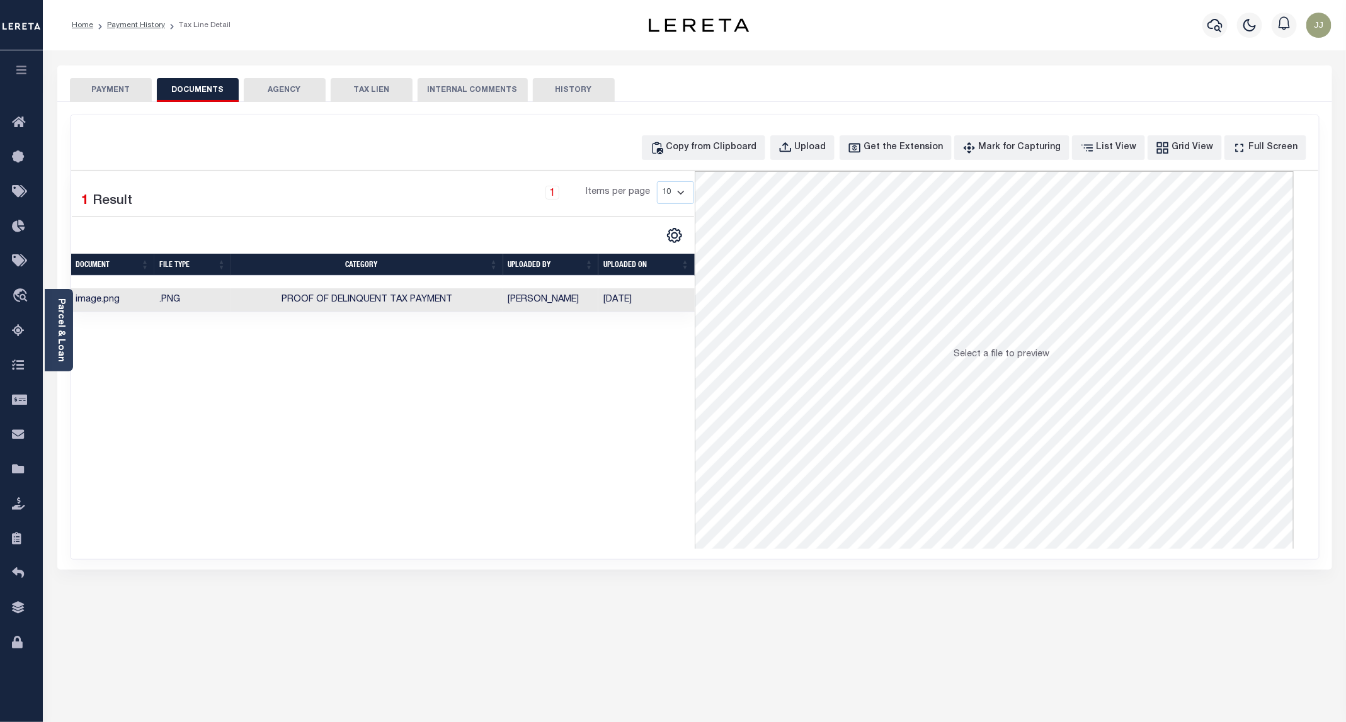
click at [108, 94] on button "PAYMENT" at bounding box center [111, 90] width 82 height 24
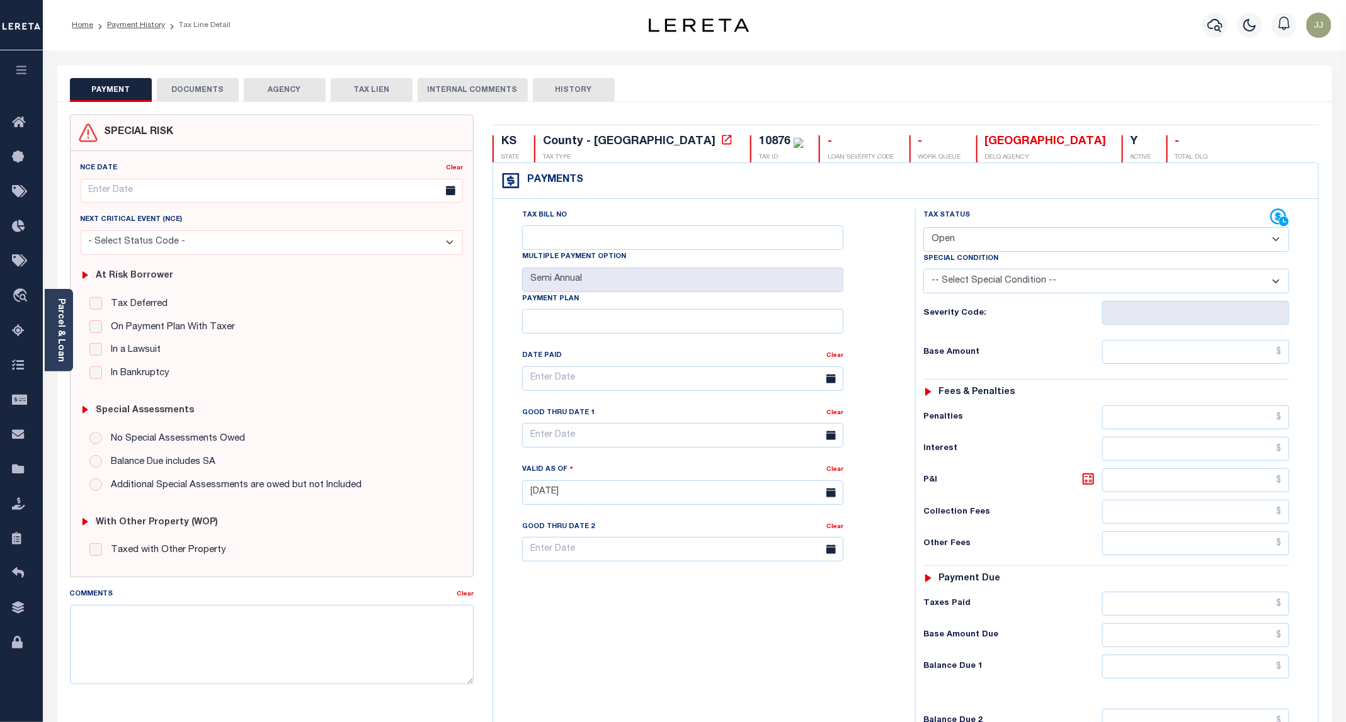
click at [939, 236] on select "- Select Status Code - Open Due/Unpaid Paid Incomplete No Tax Due Internal Refu…" at bounding box center [1106, 239] width 366 height 25
select select "PYD"
click at [924, 229] on select "- Select Status Code - Open Due/Unpaid Paid Incomplete No Tax Due Internal Refu…" at bounding box center [1106, 239] width 366 height 25
type input "[DATE]"
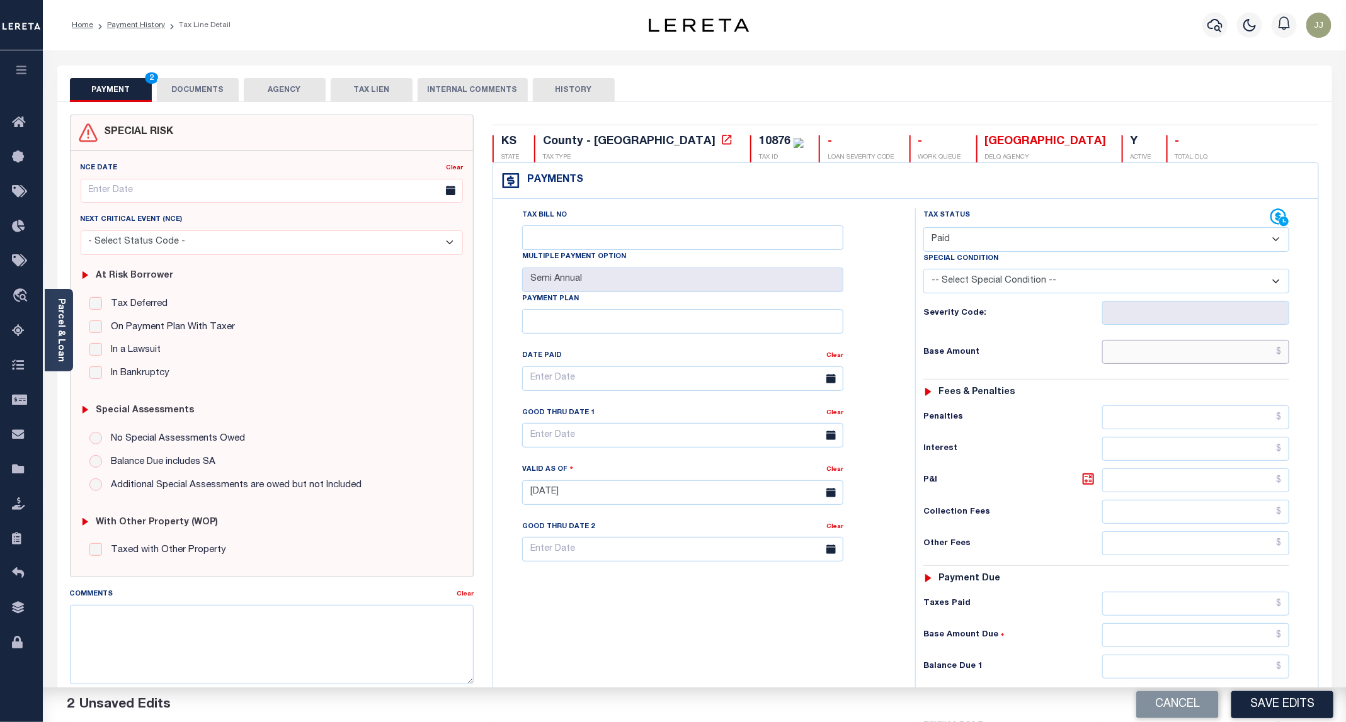
click at [1134, 354] on input "text" at bounding box center [1195, 352] width 187 height 24
type input "$0.00"
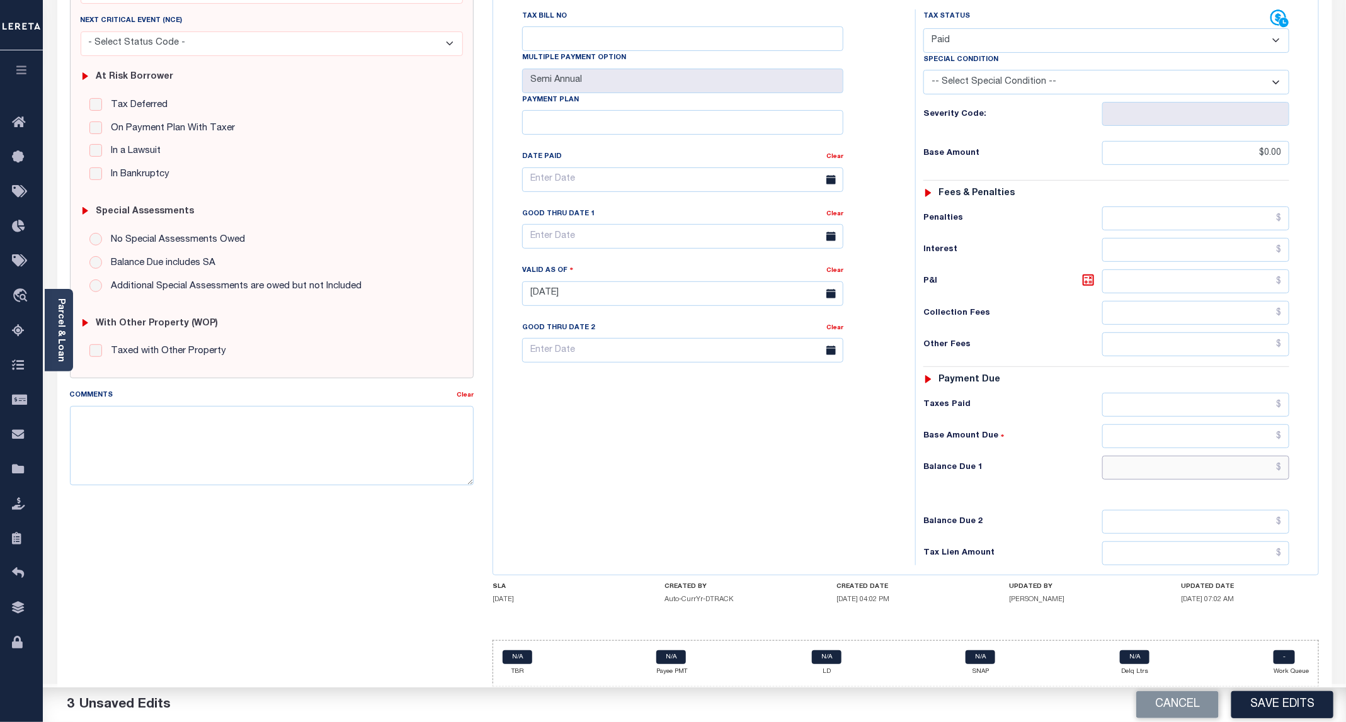
click at [1162, 469] on input "text" at bounding box center [1195, 468] width 187 height 24
type input "$0.00"
click at [1278, 698] on button "Save Edits" at bounding box center [1282, 705] width 102 height 27
checkbox input "false"
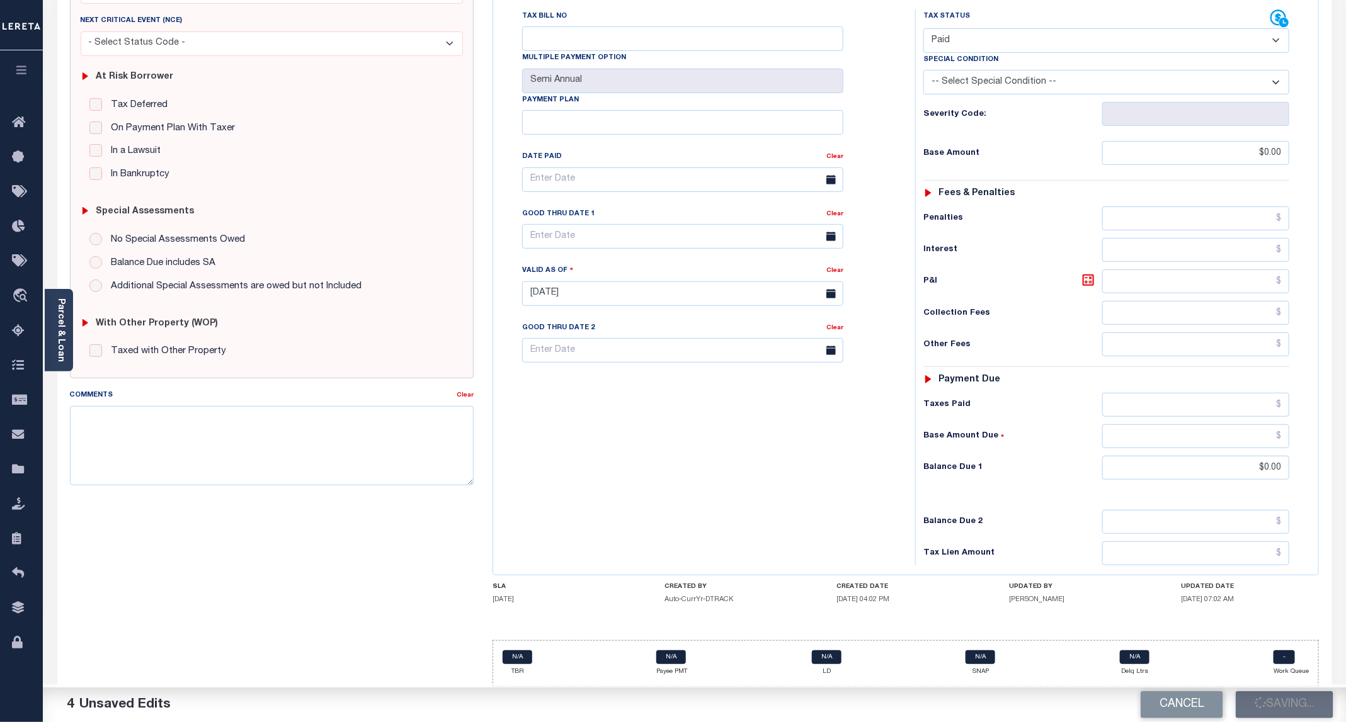
checkbox input "false"
type input "$0"
